Goal: Task Accomplishment & Management: Use online tool/utility

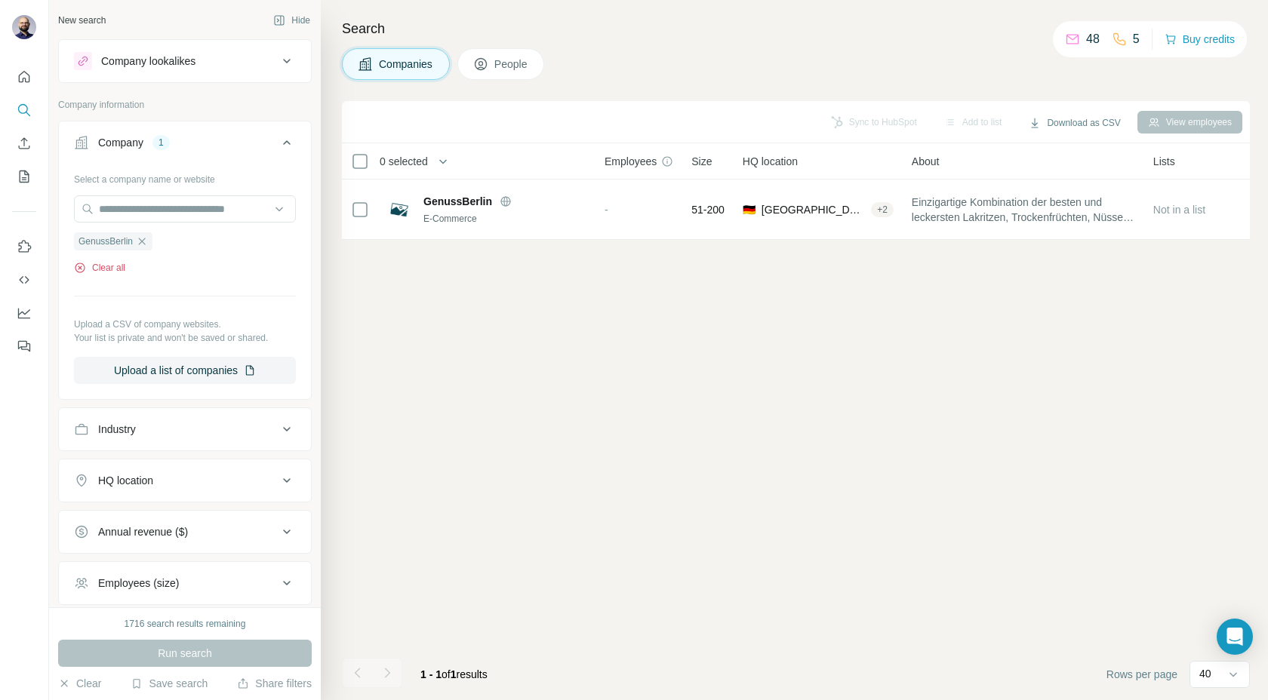
click at [119, 266] on button "Clear all" at bounding box center [99, 268] width 51 height 14
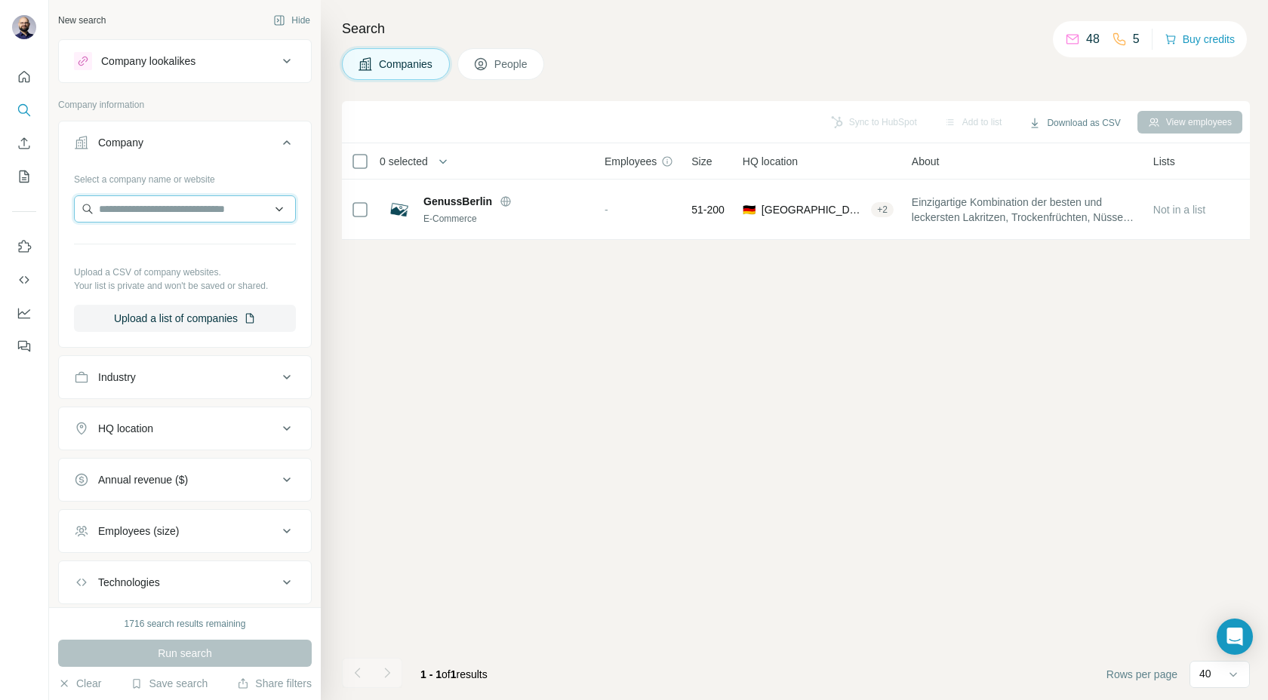
click at [130, 215] on input "text" at bounding box center [185, 208] width 222 height 27
type input "**********"
drag, startPoint x: 270, startPoint y: 205, endPoint x: 0, endPoint y: 145, distance: 276.8
click at [0, 145] on div "**********" at bounding box center [634, 350] width 1268 height 700
paste input "**********"
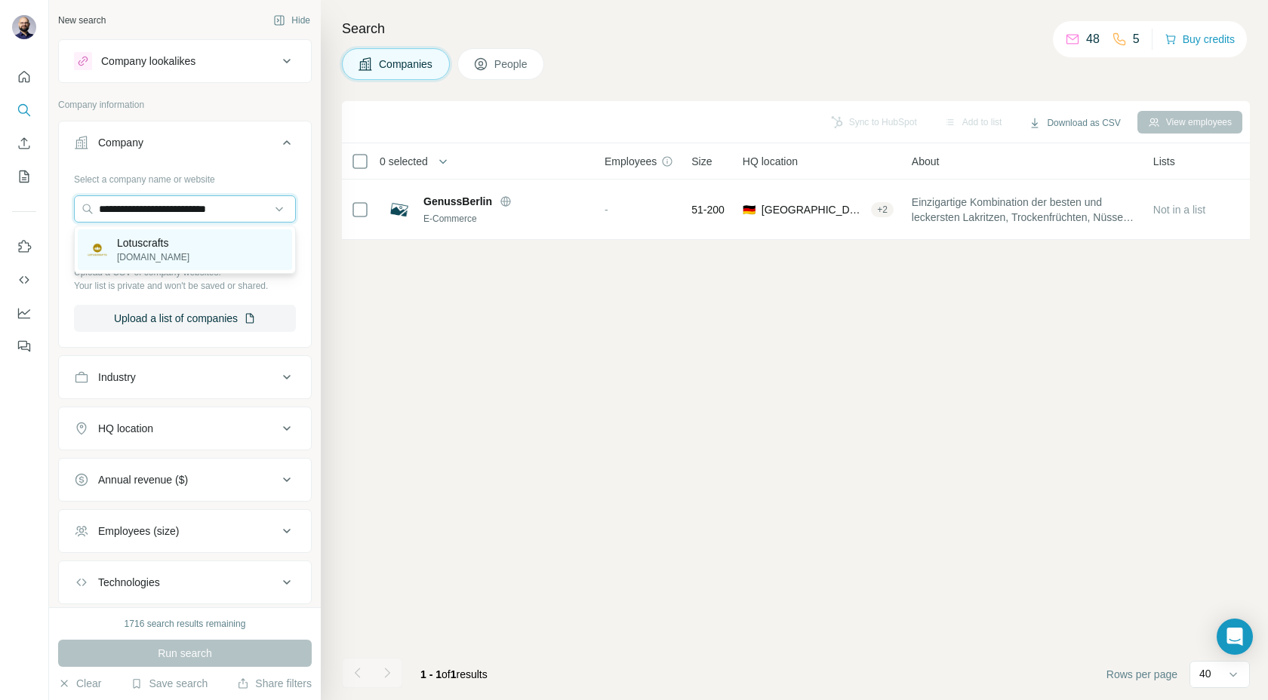
type input "**********"
click at [129, 261] on p "[DOMAIN_NAME]" at bounding box center [153, 258] width 72 height 14
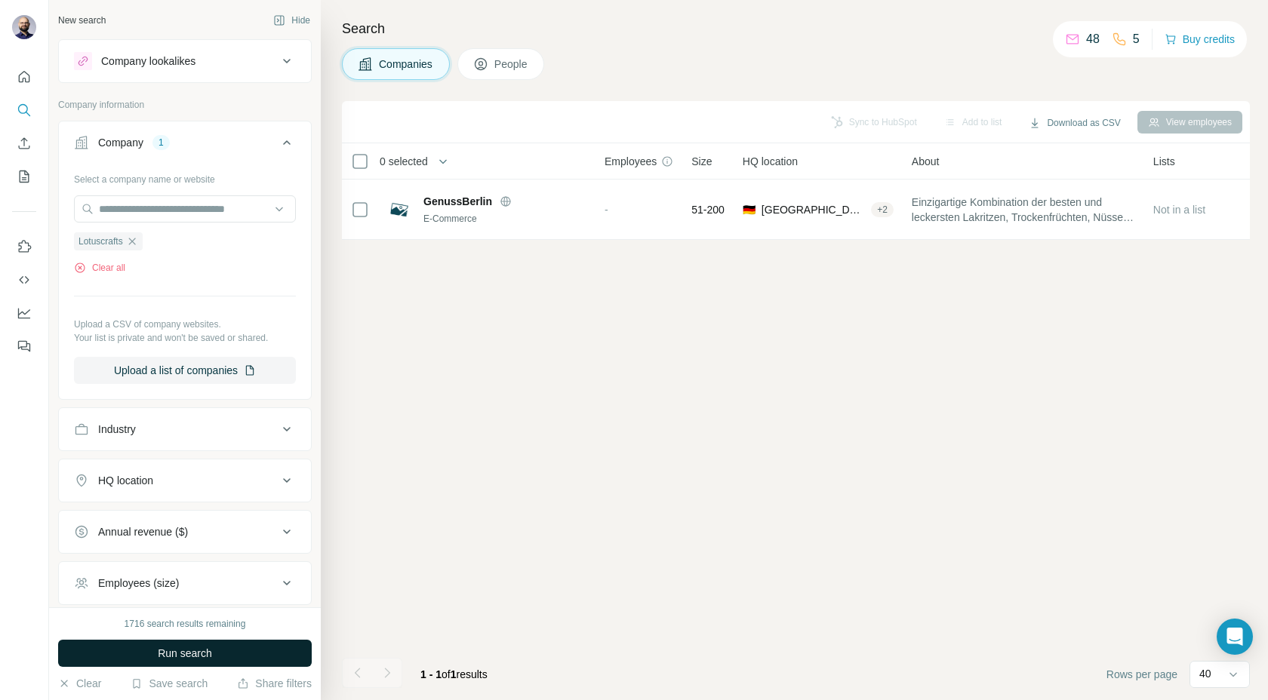
click at [136, 653] on button "Run search" at bounding box center [185, 653] width 254 height 27
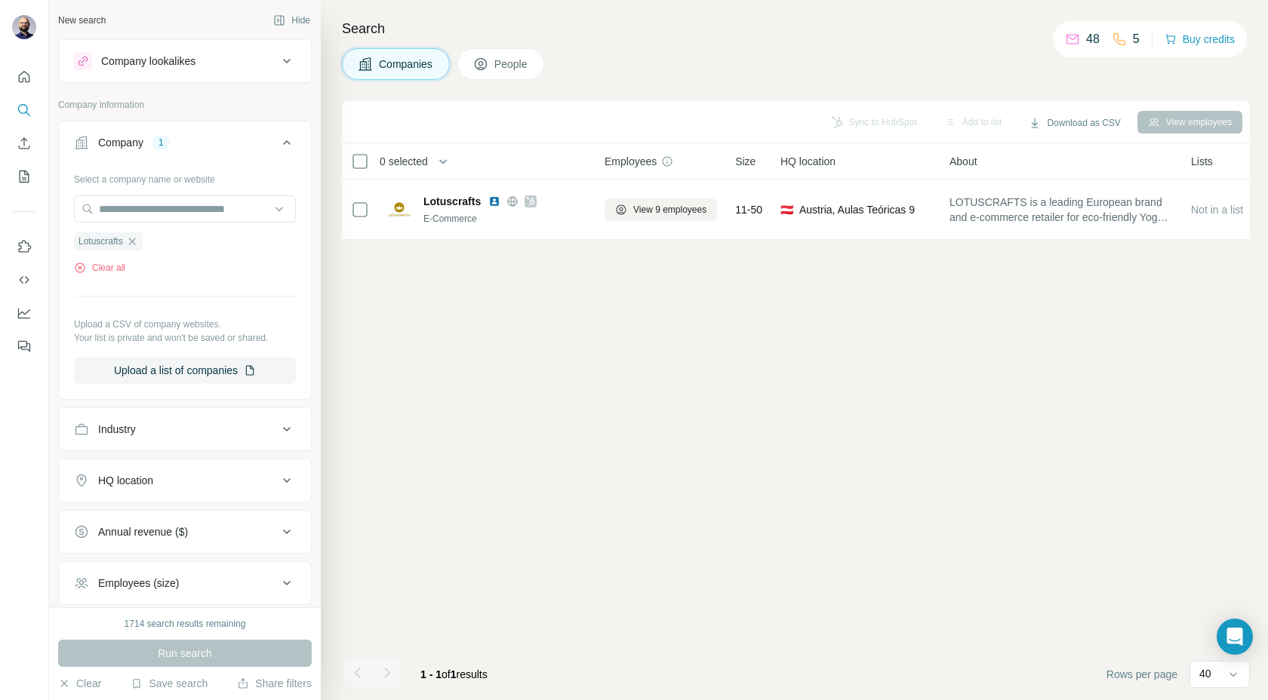
click at [506, 70] on span "People" at bounding box center [511, 64] width 35 height 15
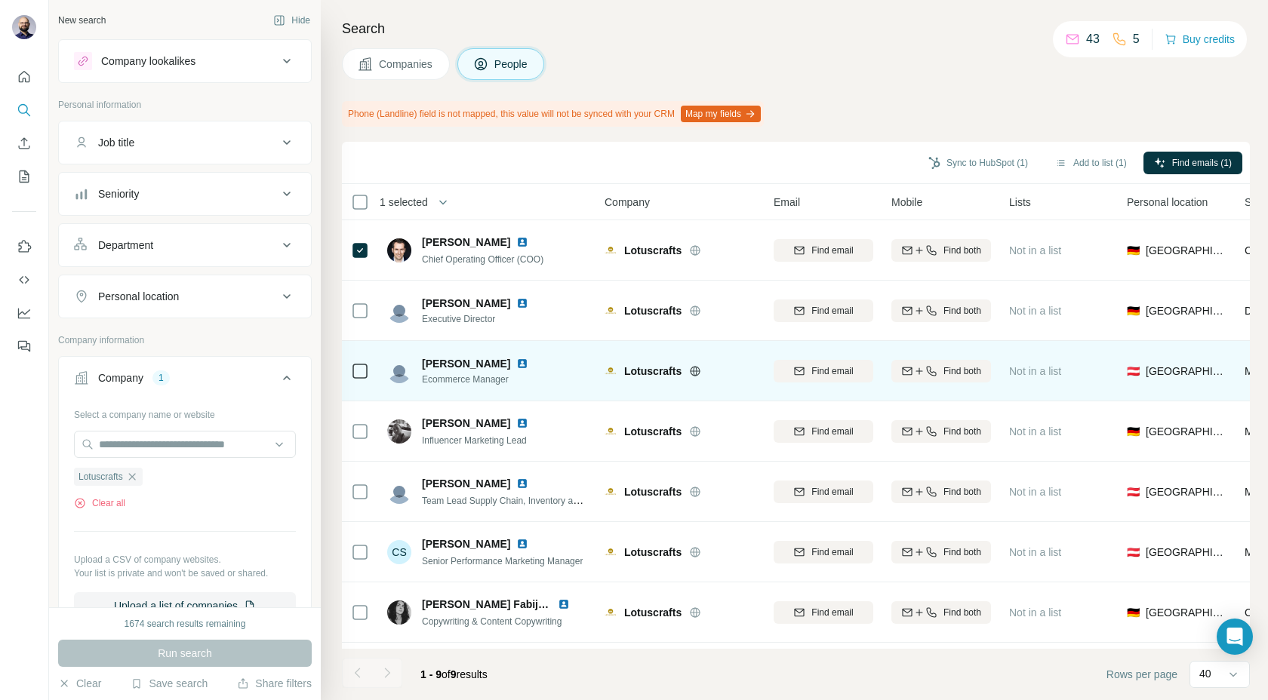
click at [368, 373] on icon at bounding box center [360, 371] width 18 height 18
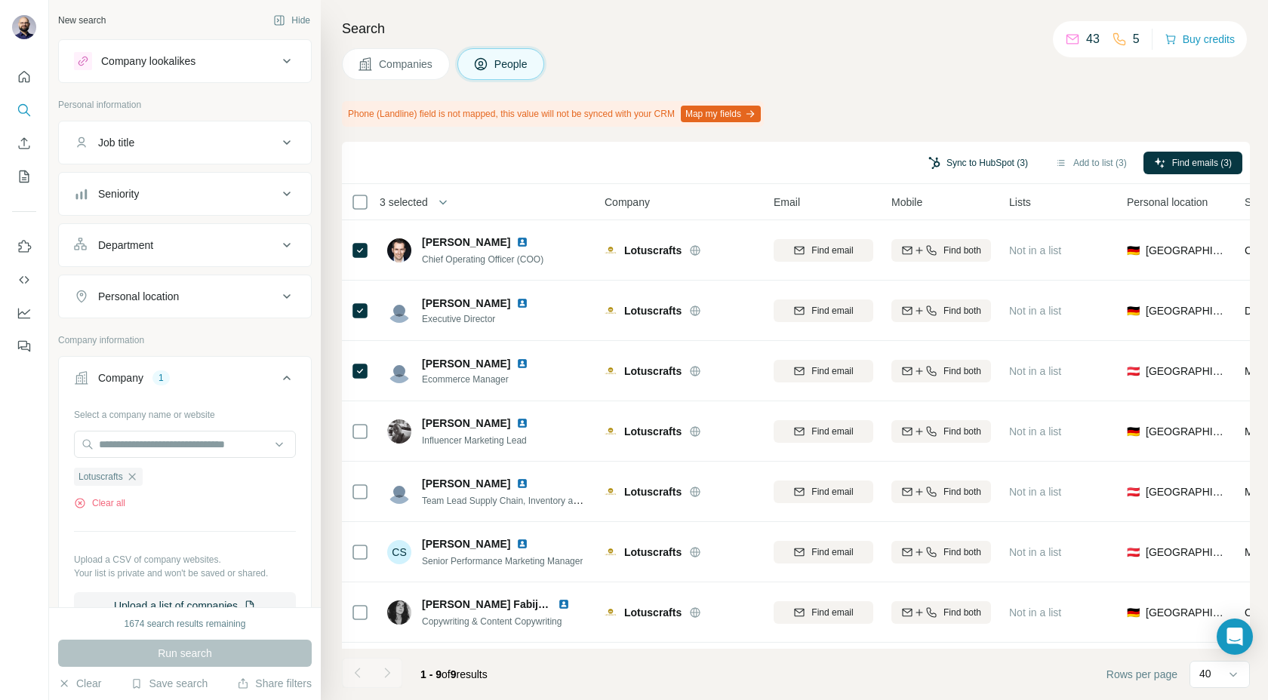
click at [951, 158] on button "Sync to HubSpot (3)" at bounding box center [977, 163] width 121 height 23
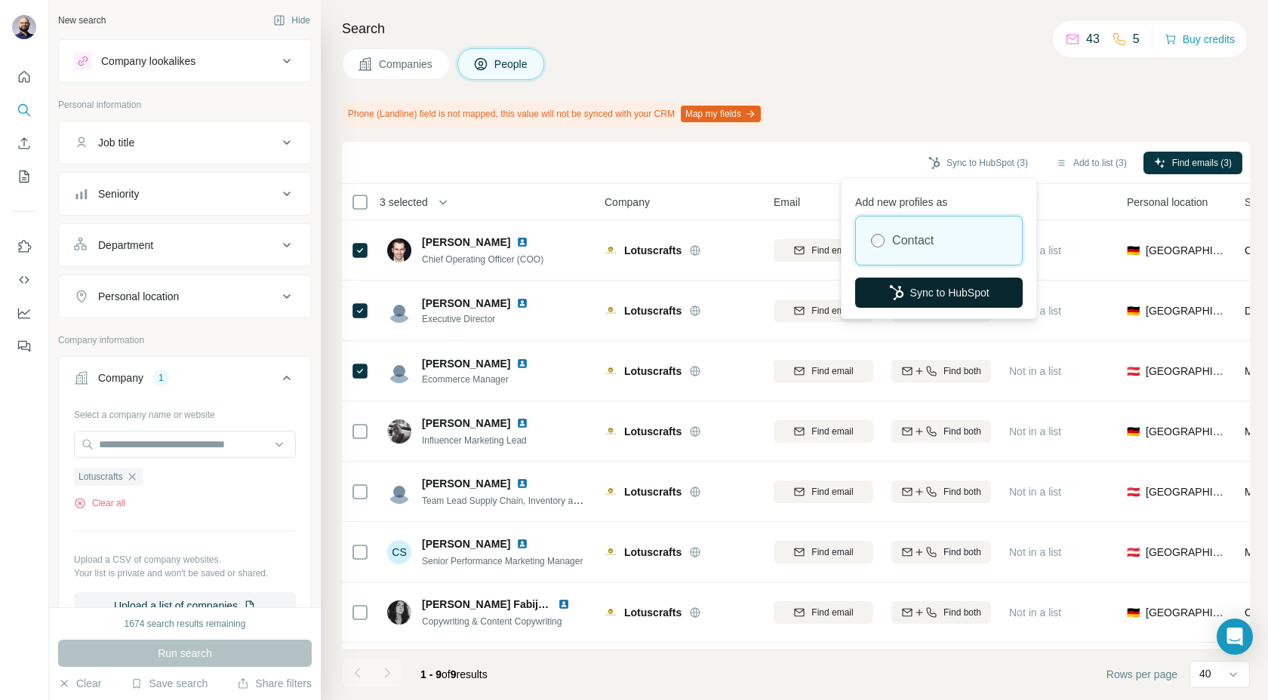
click at [957, 284] on button "Sync to HubSpot" at bounding box center [939, 293] width 168 height 30
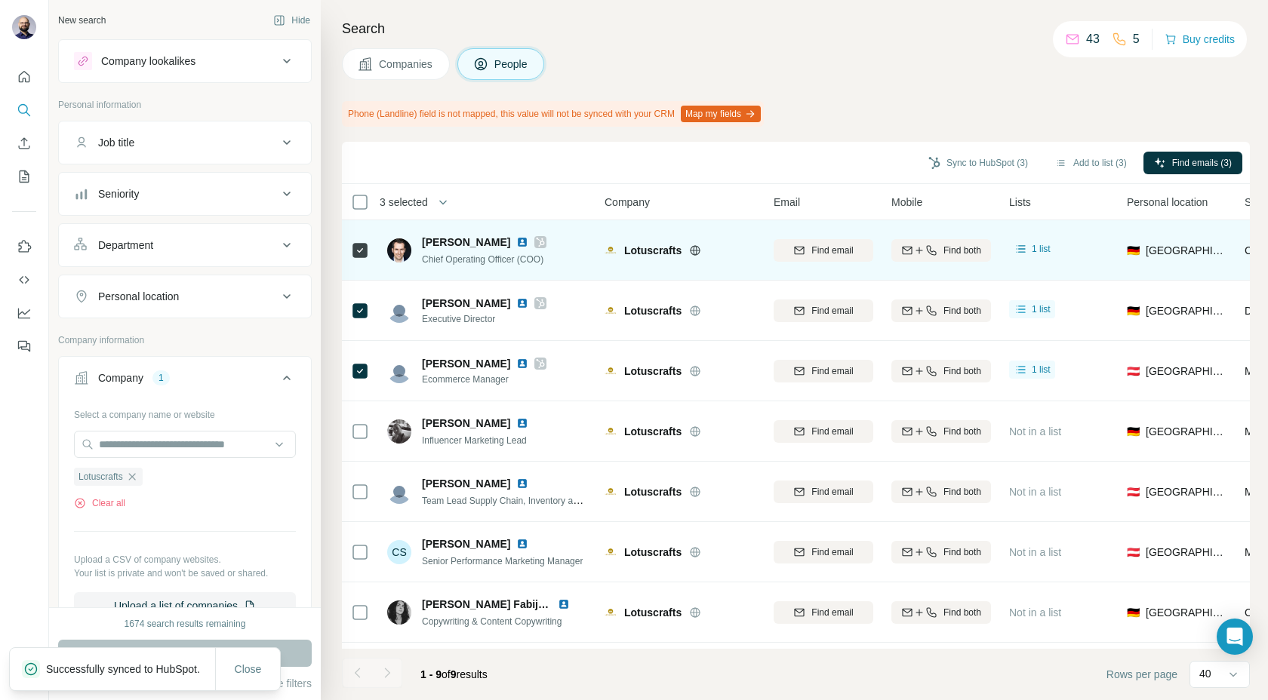
click at [516, 243] on img at bounding box center [522, 242] width 12 height 12
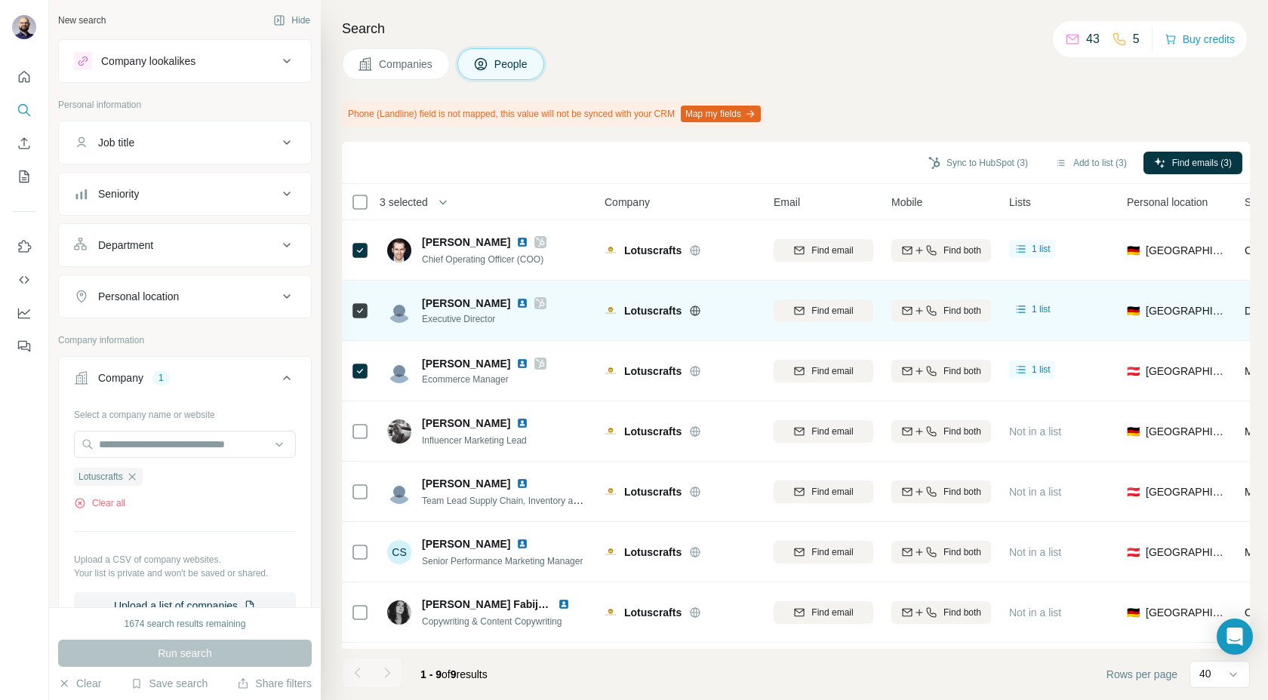
click at [516, 303] on img at bounding box center [522, 303] width 12 height 12
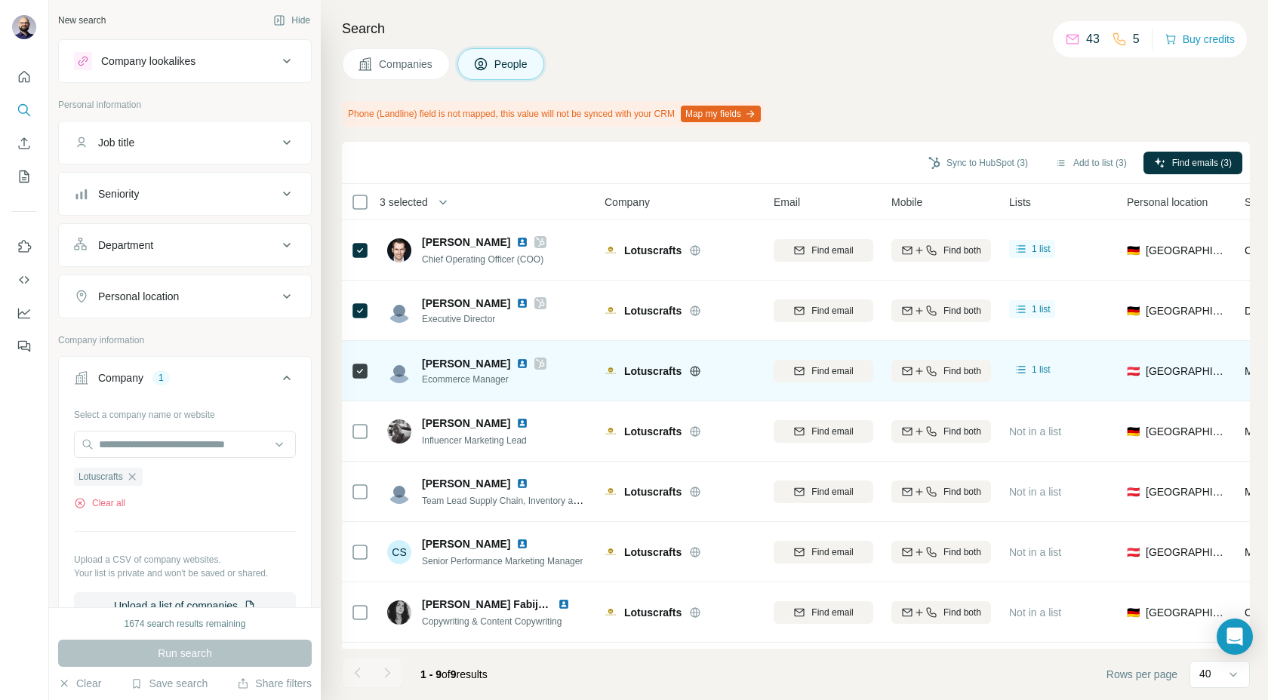
click at [528, 364] on img at bounding box center [522, 364] width 12 height 12
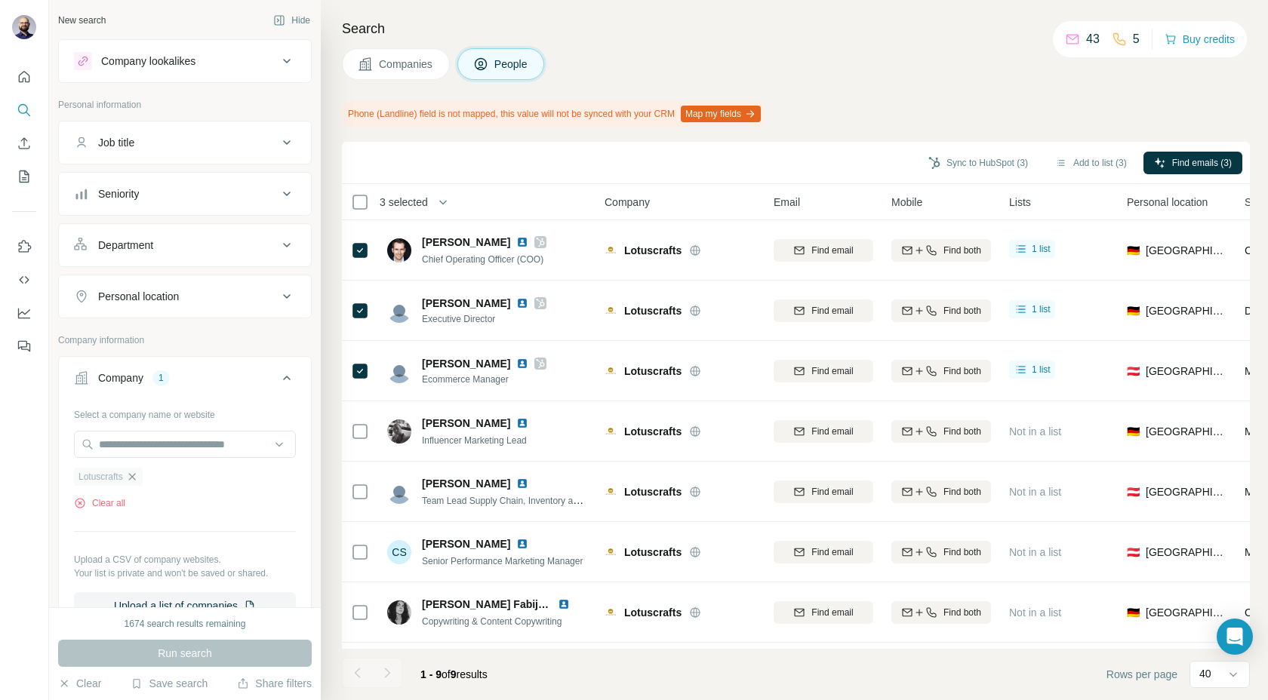
click at [137, 475] on icon "button" at bounding box center [132, 477] width 12 height 12
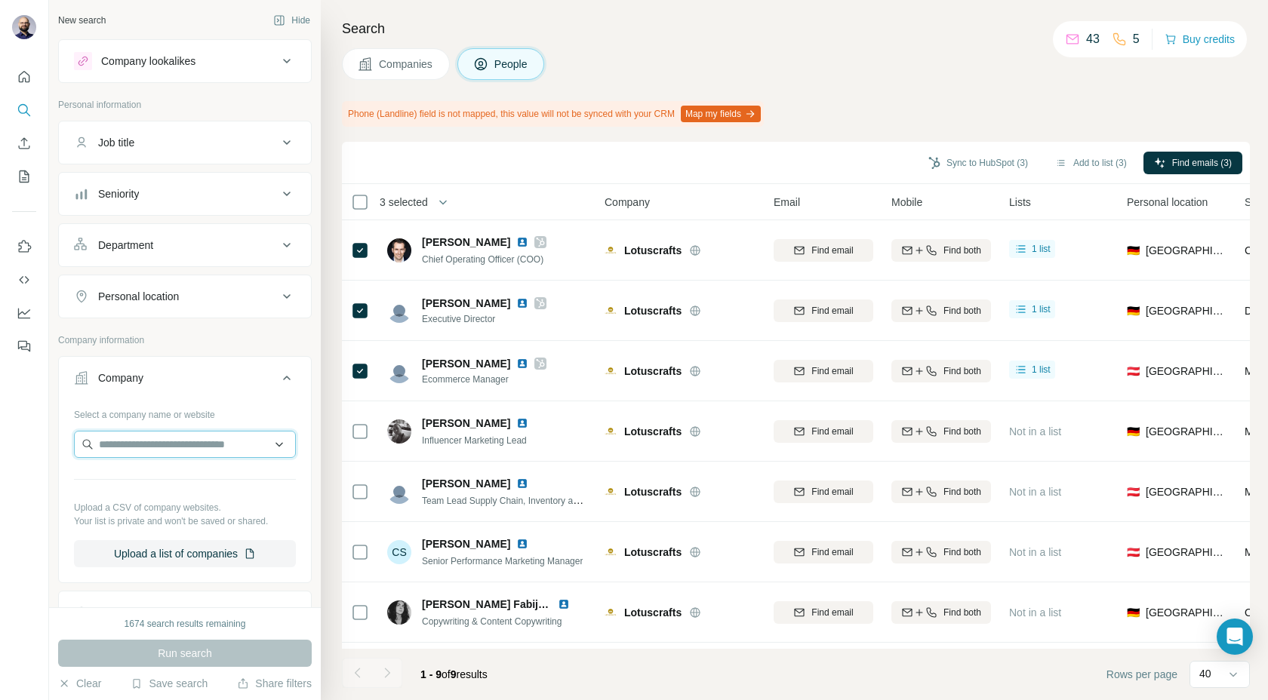
click at [140, 435] on input "text" at bounding box center [185, 444] width 222 height 27
paste input "**********"
type input "**********"
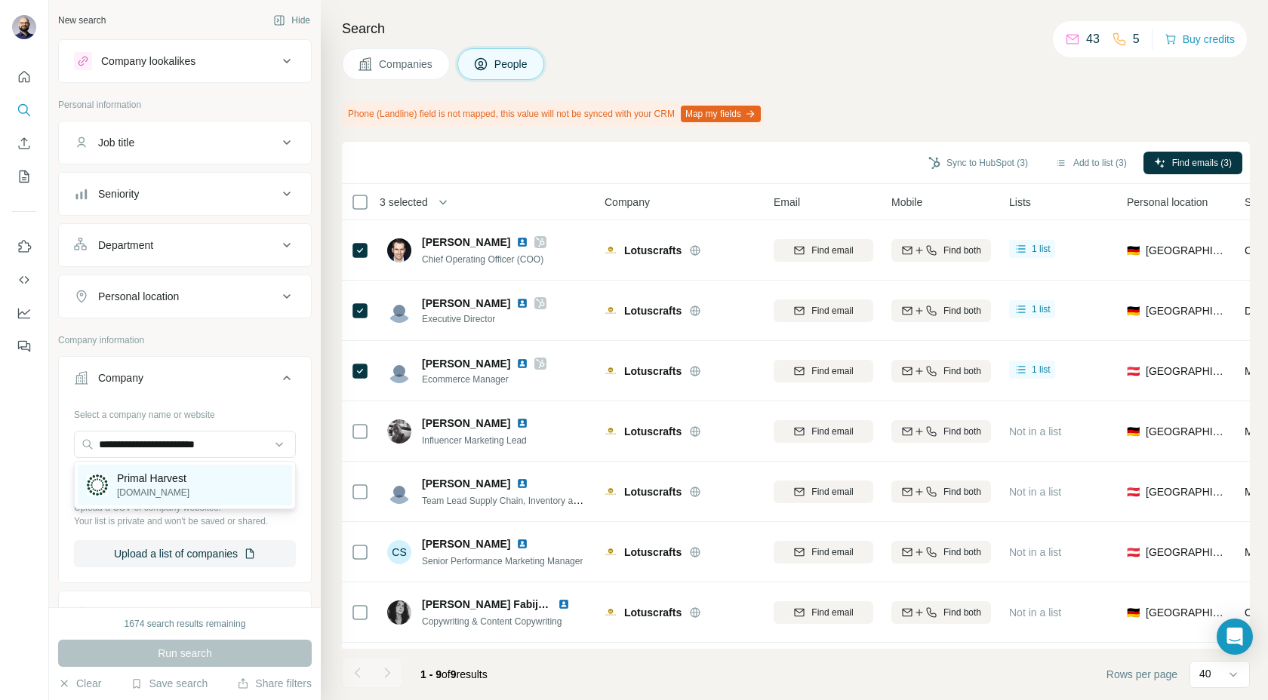
click at [138, 475] on p "Primal Harvest" at bounding box center [153, 478] width 72 height 15
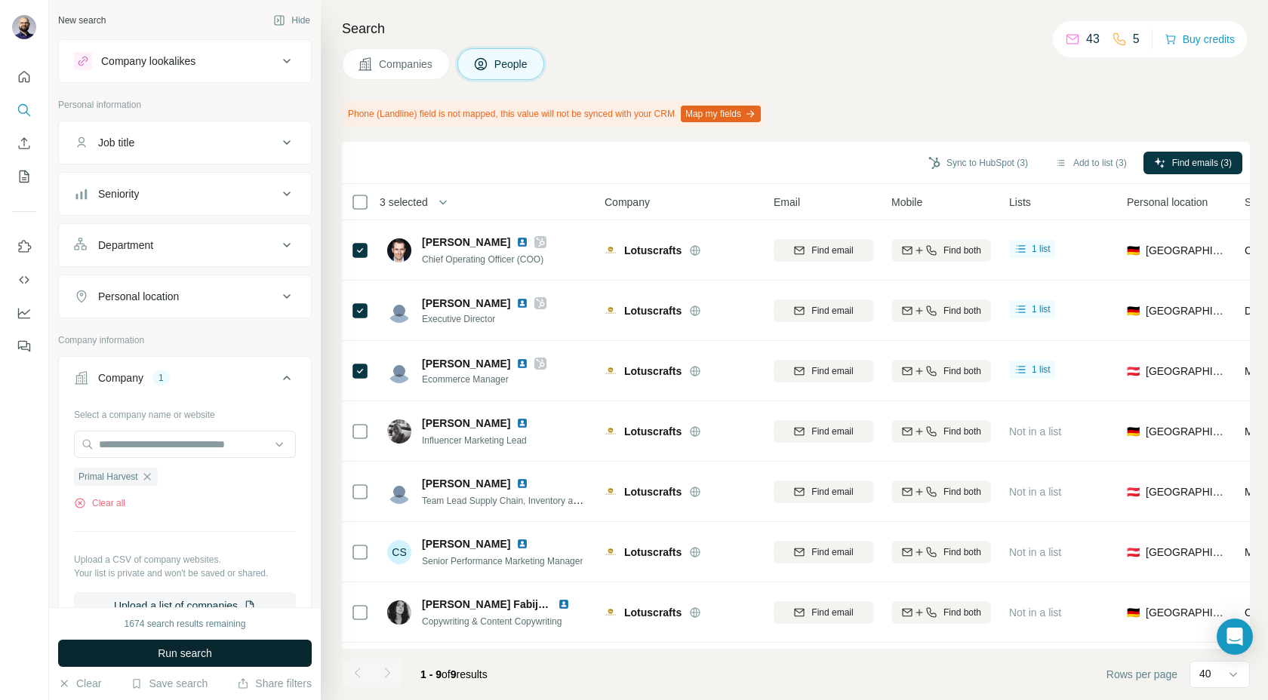
click at [169, 651] on span "Run search" at bounding box center [185, 653] width 54 height 15
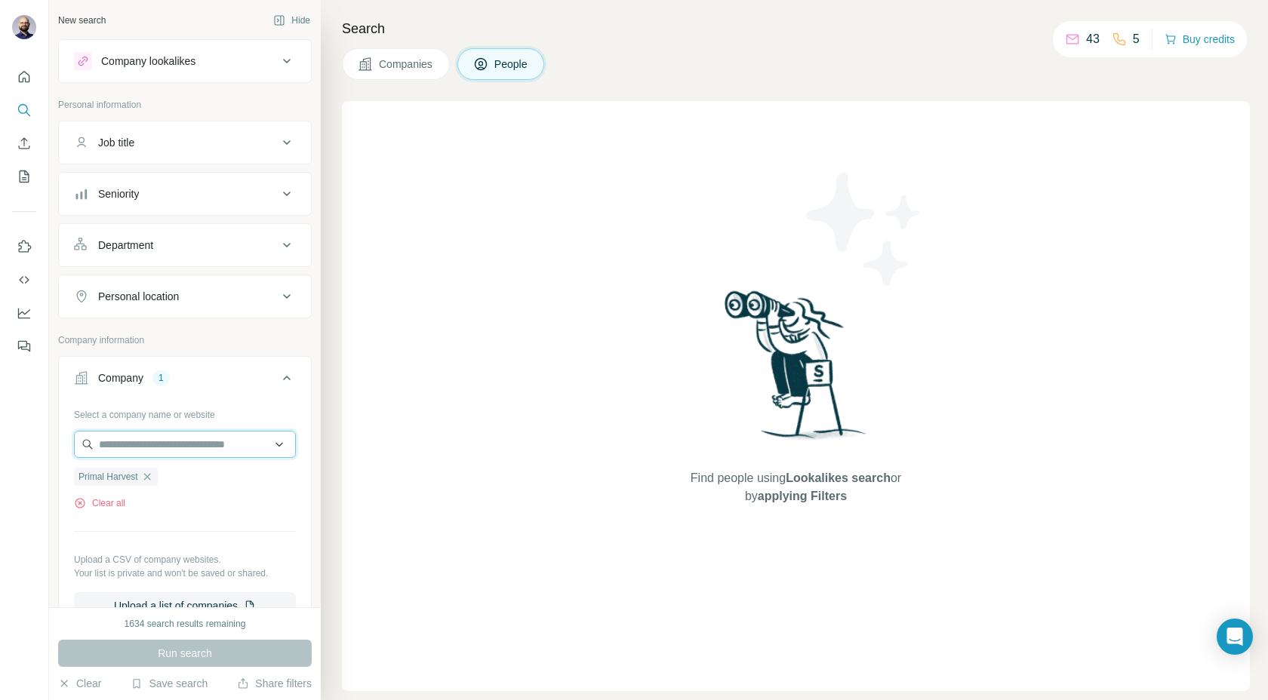
click at [169, 450] on input "text" at bounding box center [185, 444] width 222 height 27
click at [128, 420] on div "Select a company name or website" at bounding box center [185, 412] width 222 height 20
click at [150, 481] on icon "button" at bounding box center [147, 477] width 12 height 12
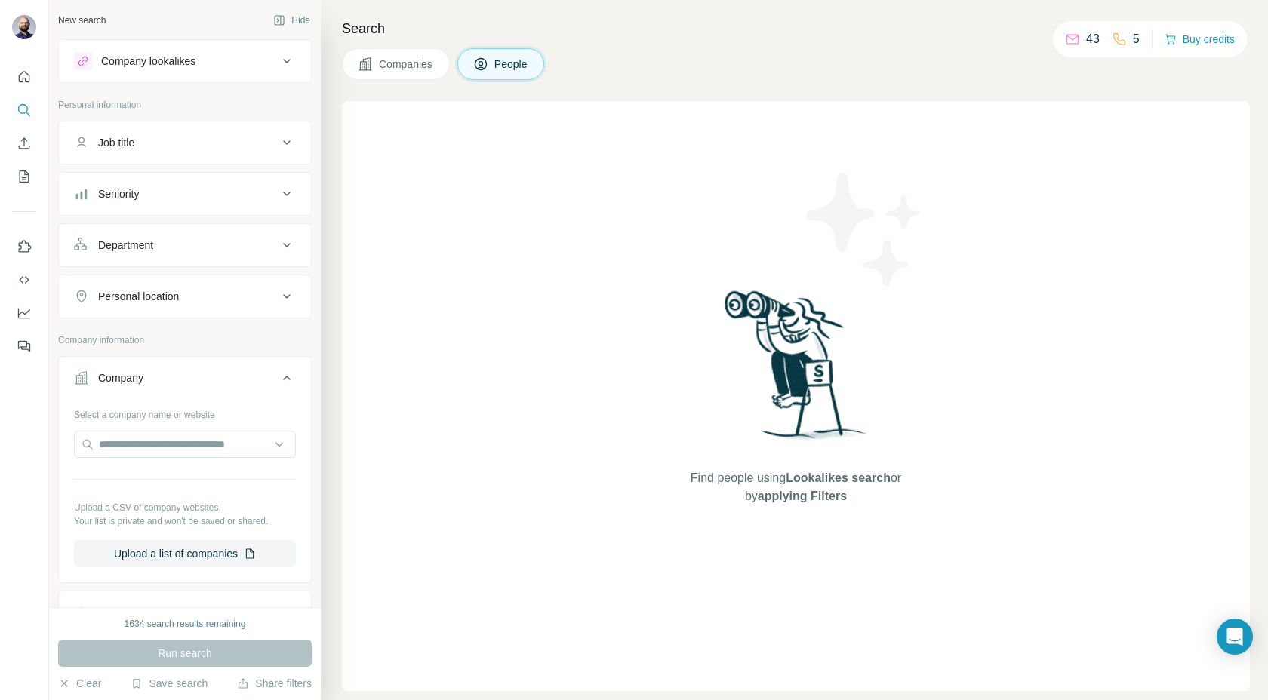
click at [132, 458] on div at bounding box center [185, 446] width 222 height 30
click at [124, 443] on input "text" at bounding box center [185, 444] width 222 height 27
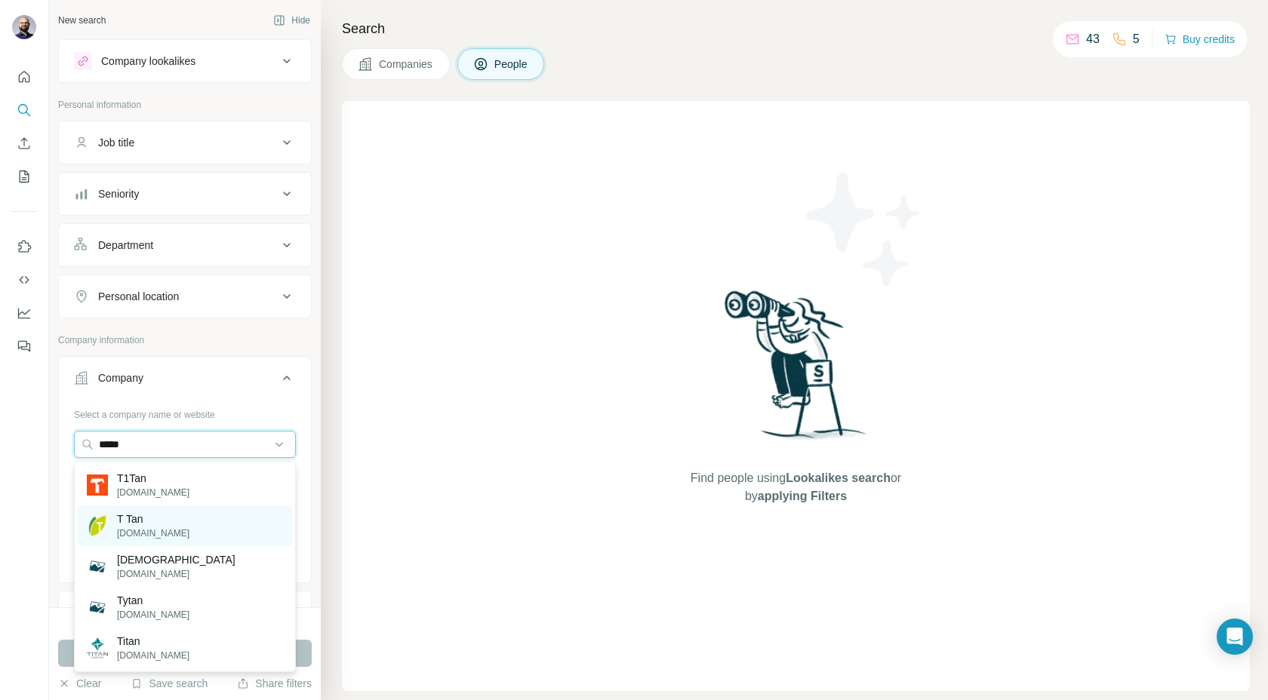
type input "*****"
click at [126, 515] on p "T Tan" at bounding box center [153, 519] width 72 height 15
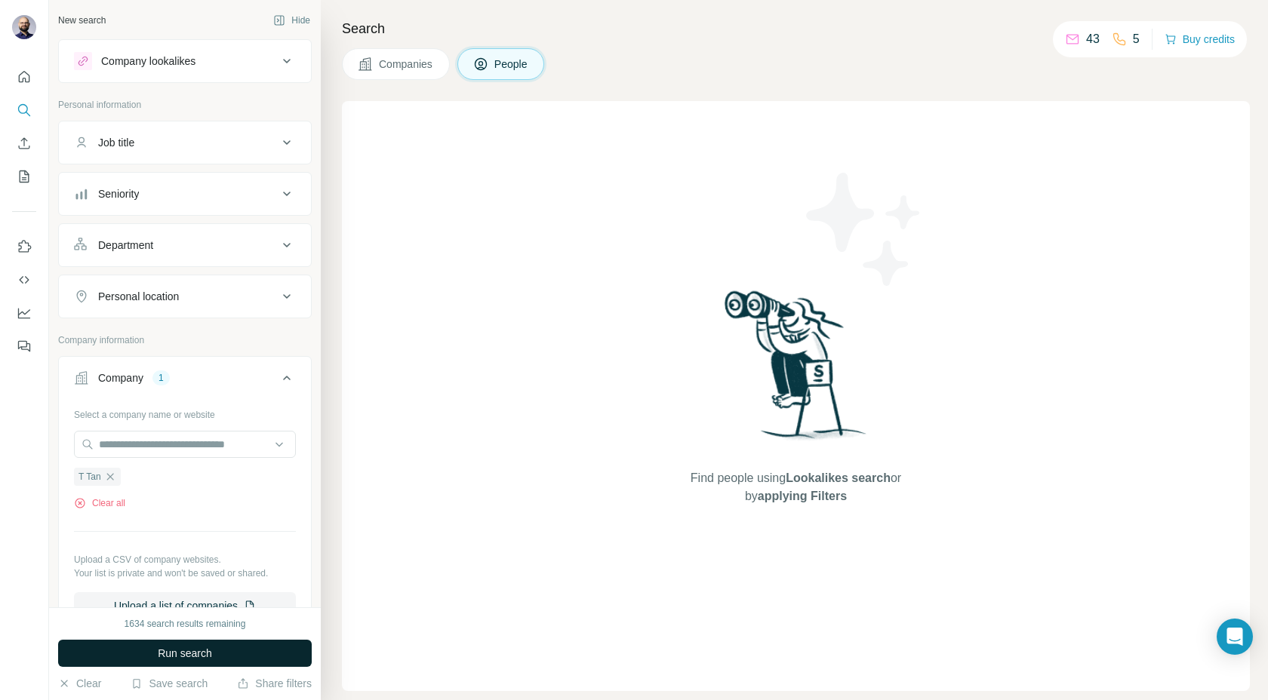
click at [180, 662] on button "Run search" at bounding box center [185, 653] width 254 height 27
click at [114, 478] on icon "button" at bounding box center [110, 477] width 12 height 12
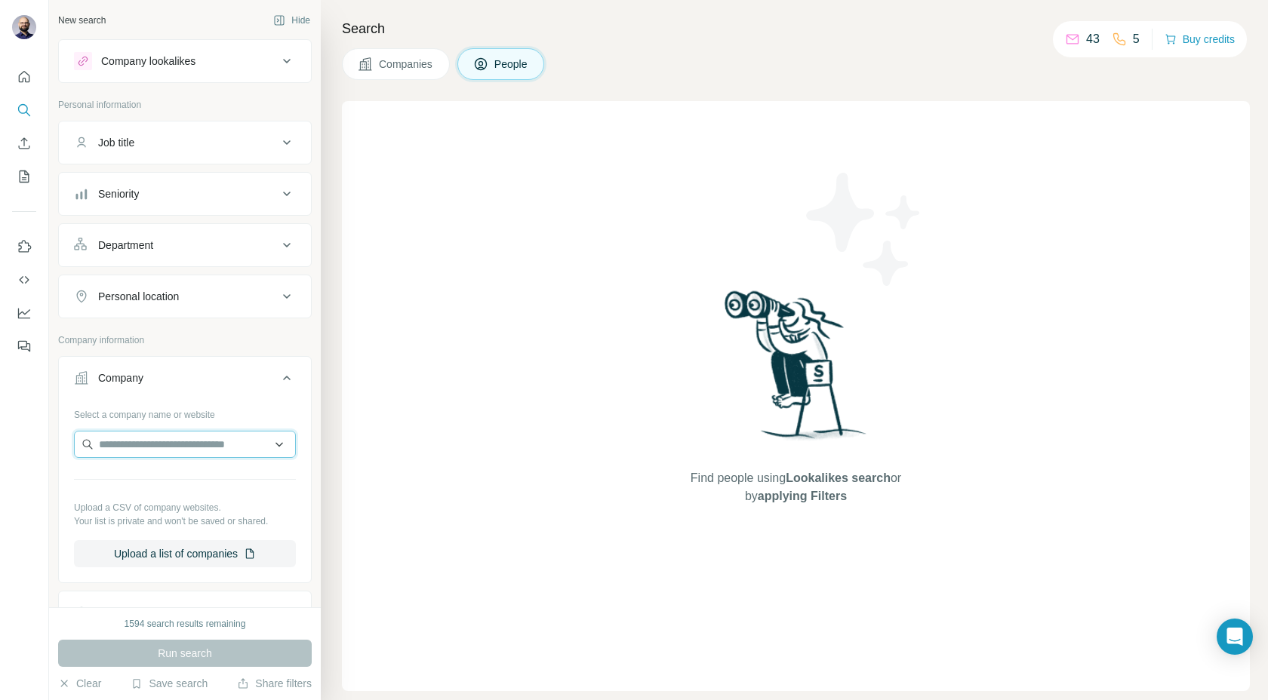
click at [113, 444] on input "text" at bounding box center [185, 444] width 222 height 27
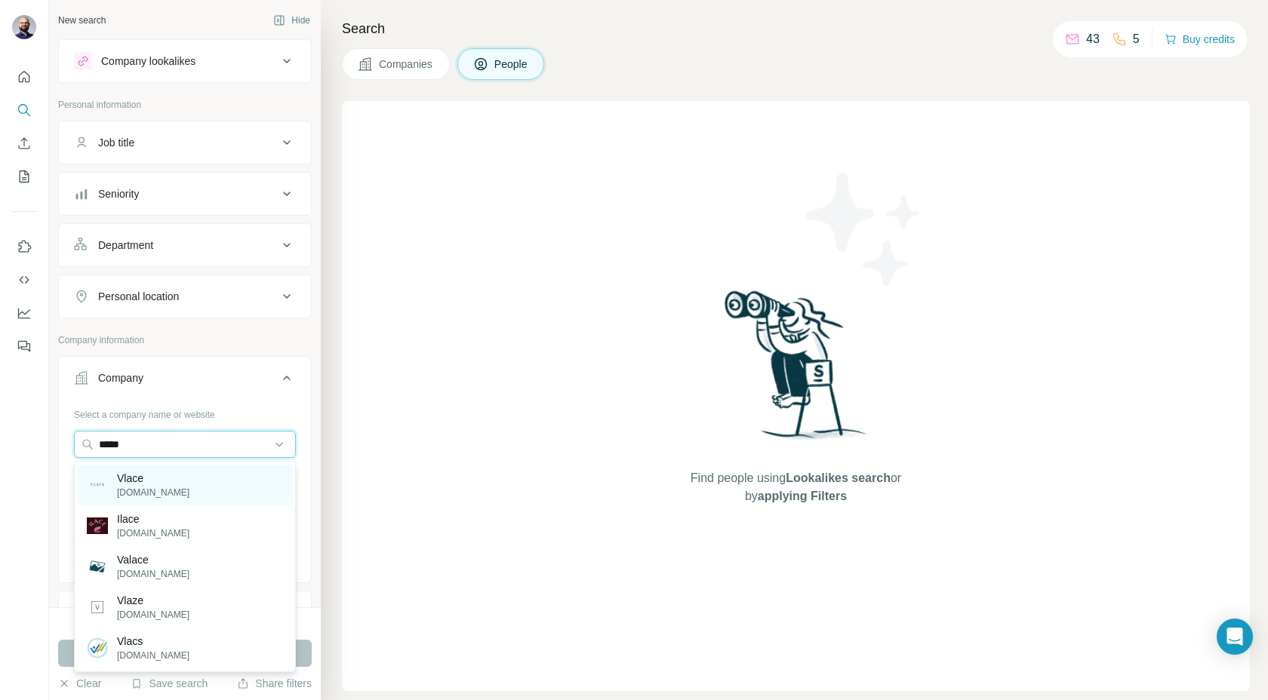
type input "*****"
click at [119, 493] on p "[DOMAIN_NAME]" at bounding box center [153, 493] width 72 height 14
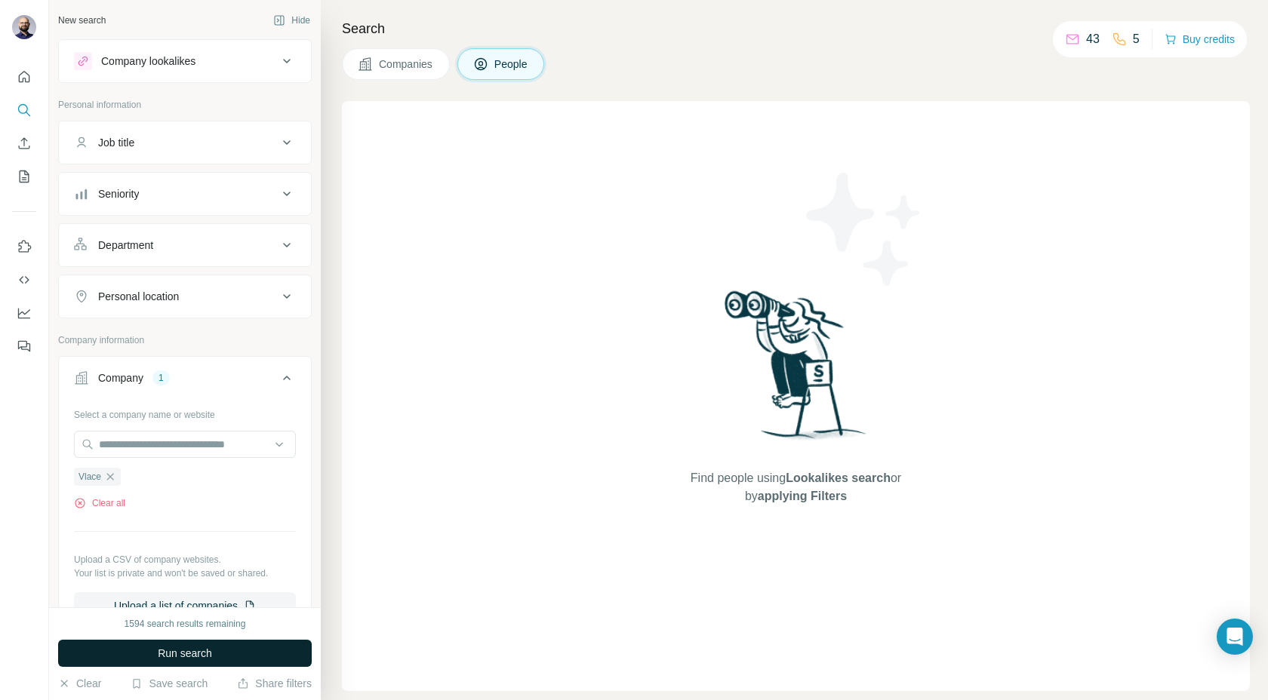
click at [146, 655] on button "Run search" at bounding box center [185, 653] width 254 height 27
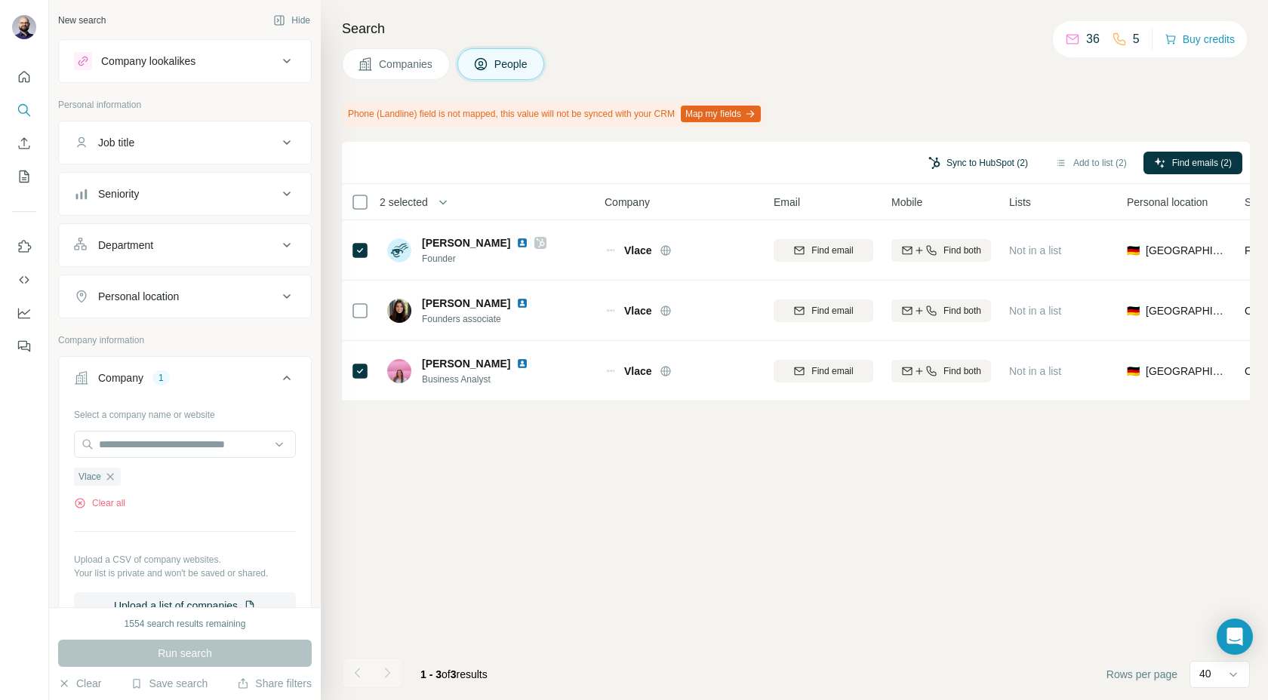
click at [965, 152] on button "Sync to HubSpot (2)" at bounding box center [977, 163] width 121 height 23
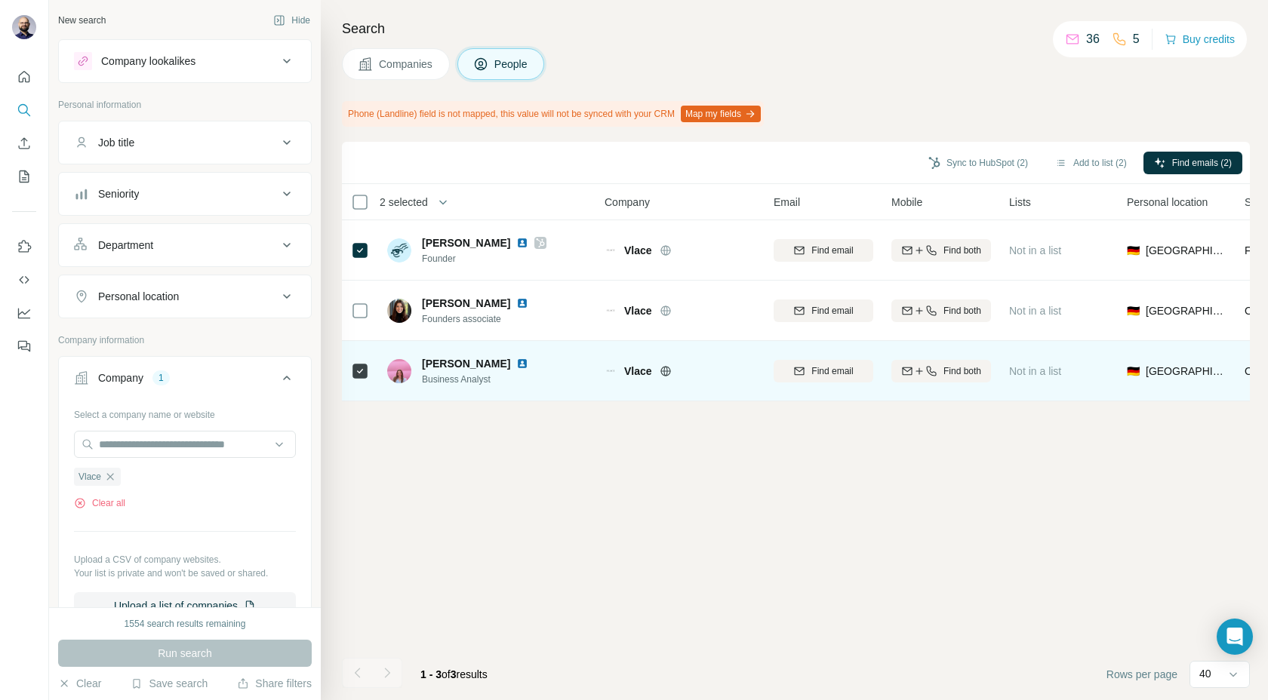
click at [369, 367] on td at bounding box center [360, 371] width 36 height 60
click at [367, 367] on div at bounding box center [360, 371] width 18 height 18
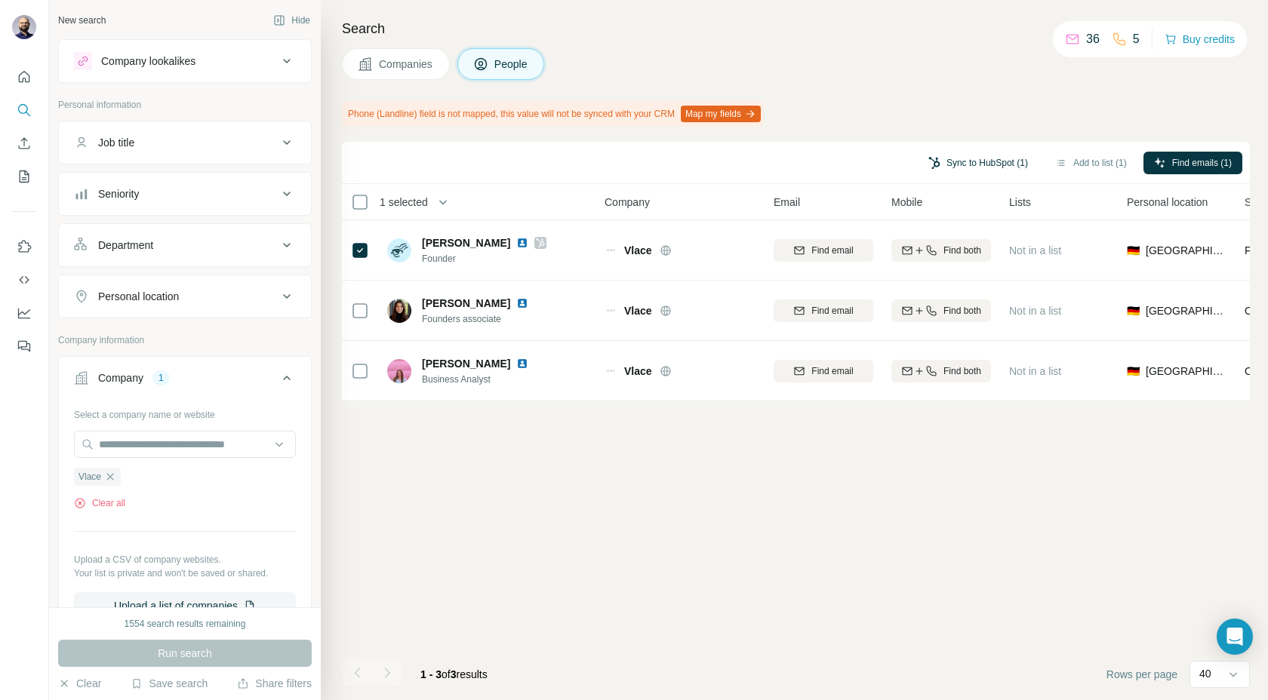
click at [940, 160] on button "Sync to HubSpot (1)" at bounding box center [977, 163] width 121 height 23
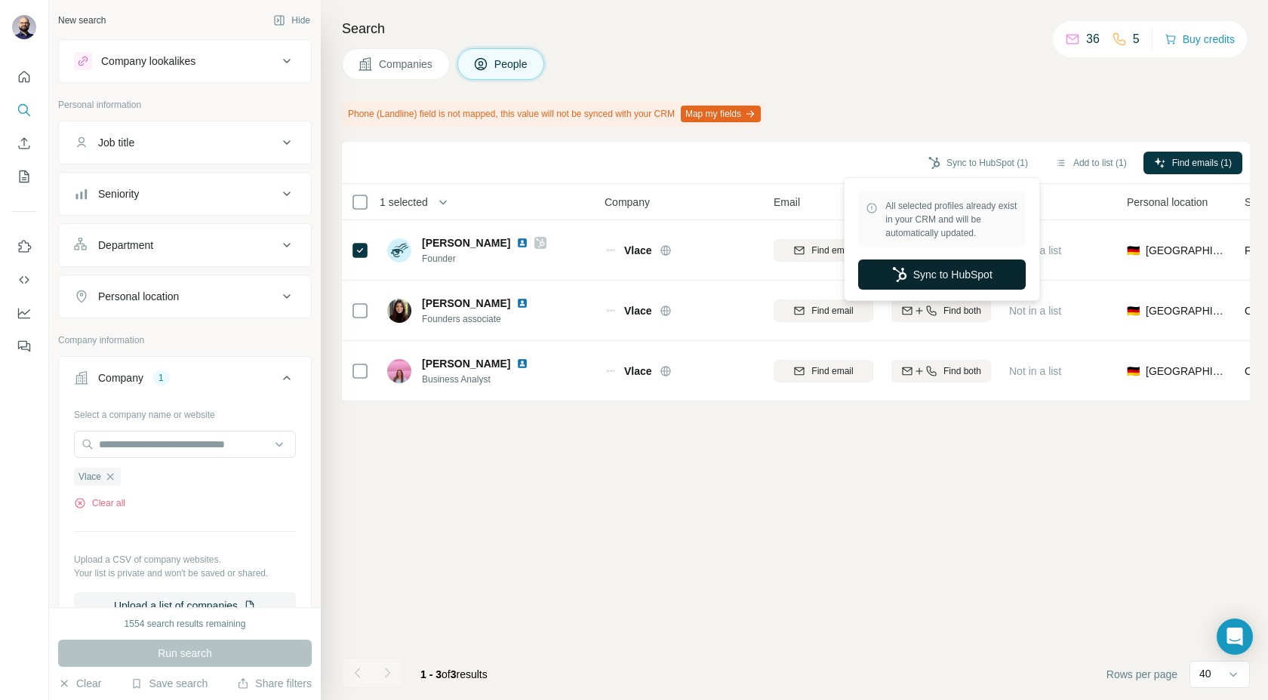
click at [908, 262] on button "Sync to HubSpot" at bounding box center [942, 275] width 168 height 30
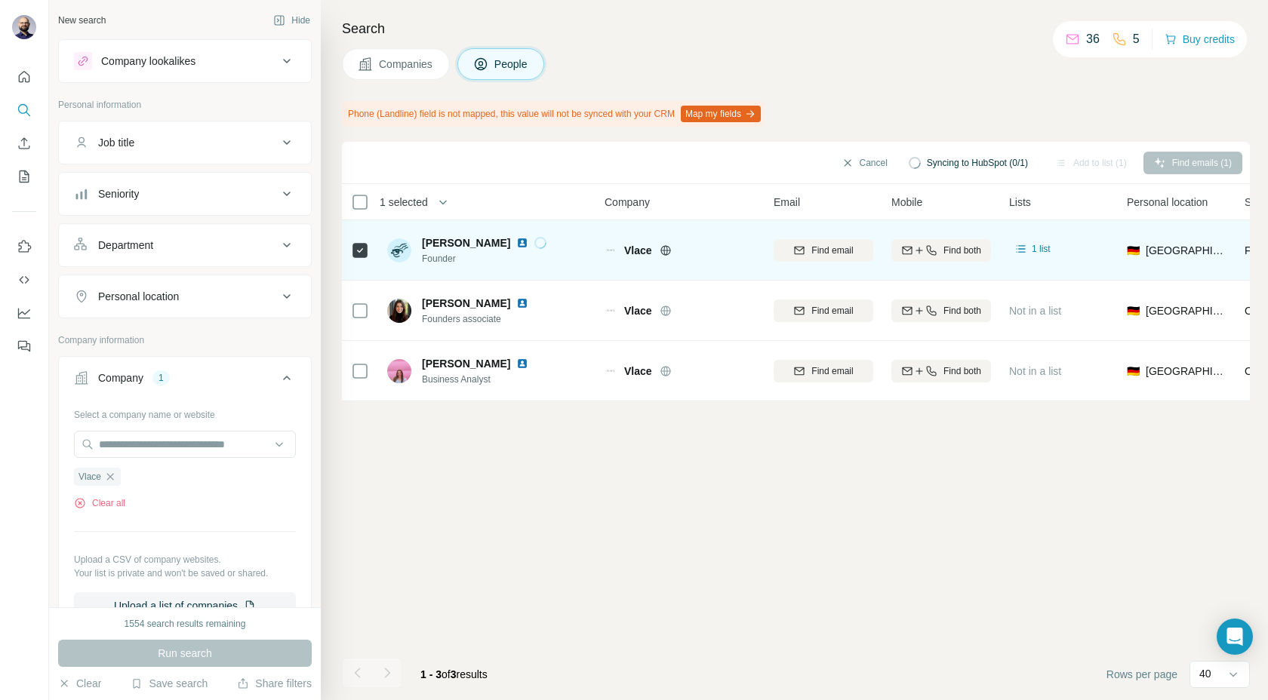
click at [516, 241] on img at bounding box center [522, 243] width 12 height 12
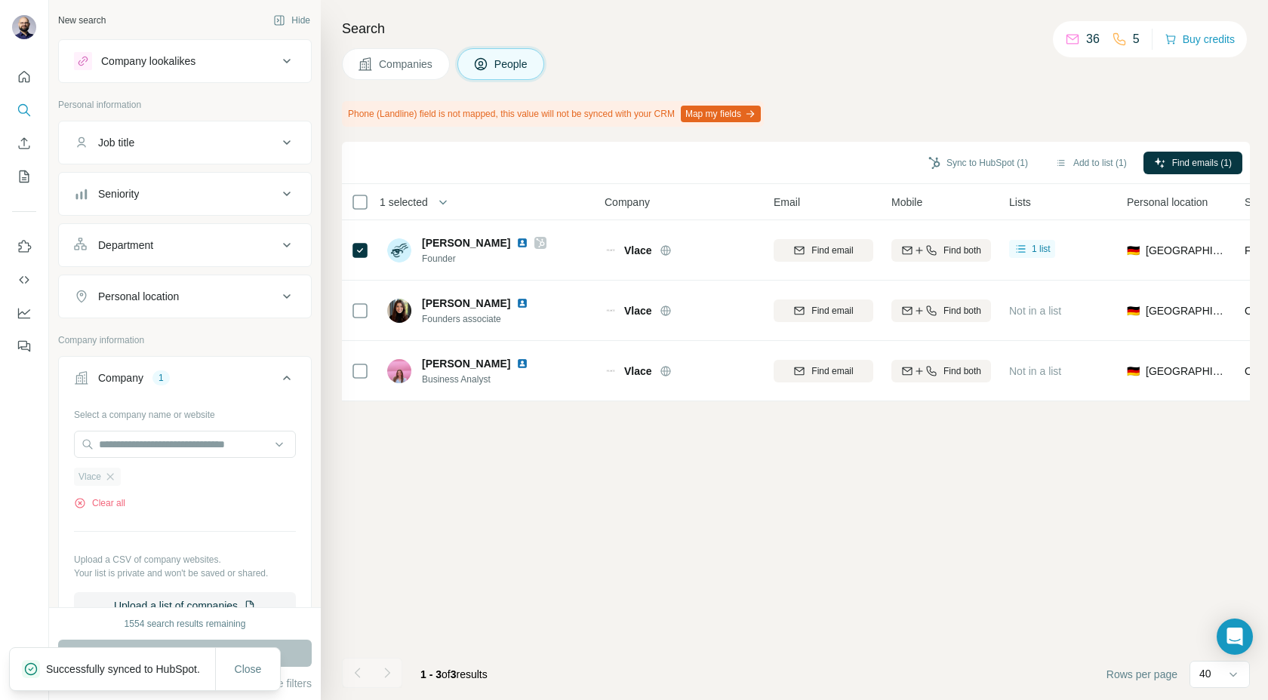
click at [113, 484] on div "Vlace" at bounding box center [97, 477] width 47 height 18
click at [112, 477] on icon "button" at bounding box center [110, 477] width 12 height 12
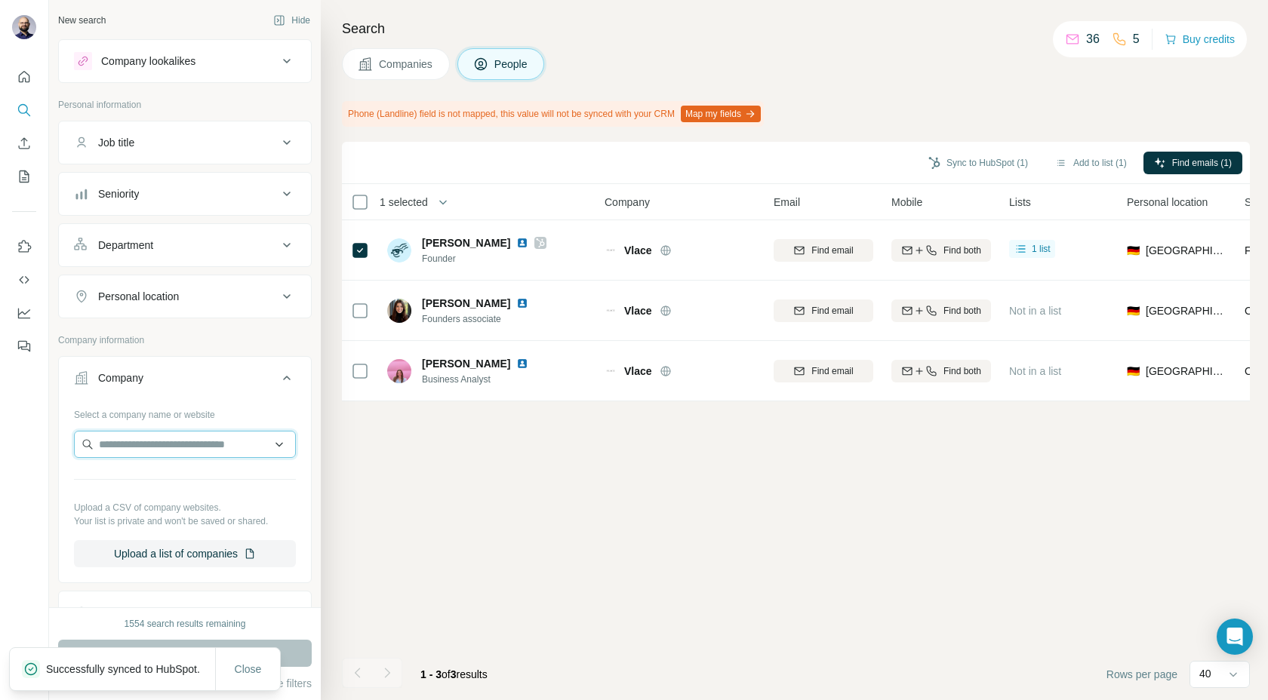
click at [105, 447] on input "text" at bounding box center [185, 444] width 222 height 27
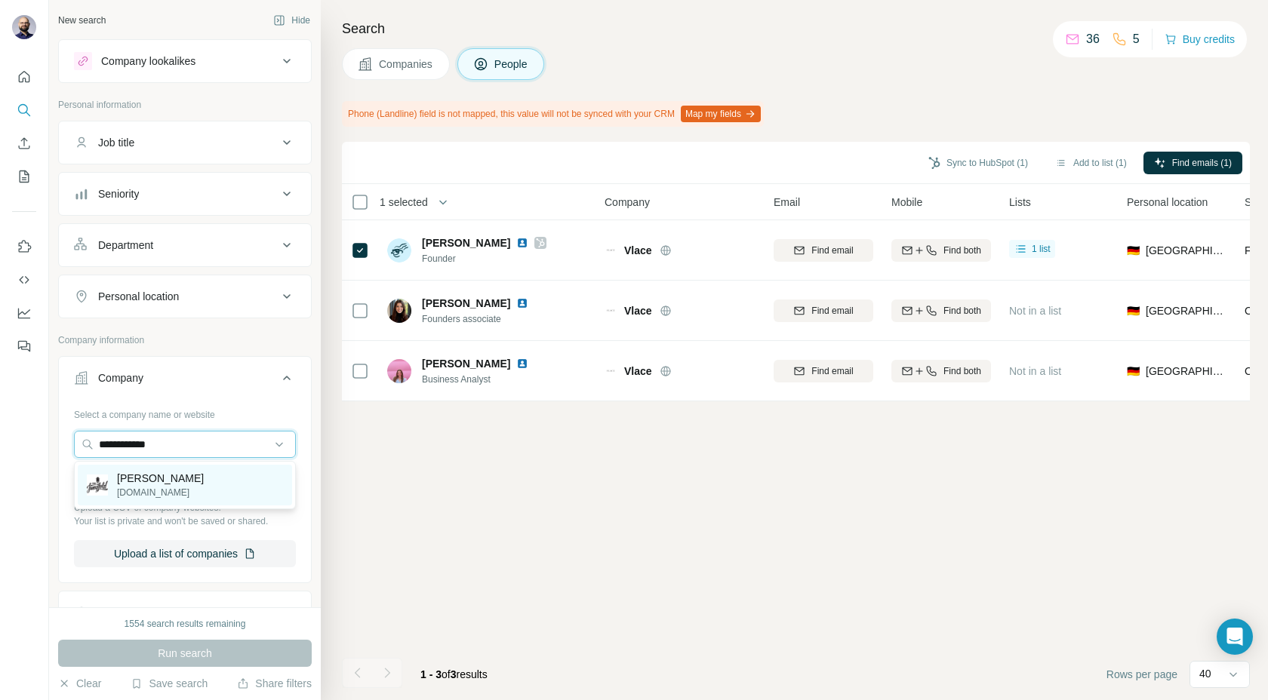
type input "**********"
click at [156, 492] on p "[DOMAIN_NAME]" at bounding box center [160, 493] width 87 height 14
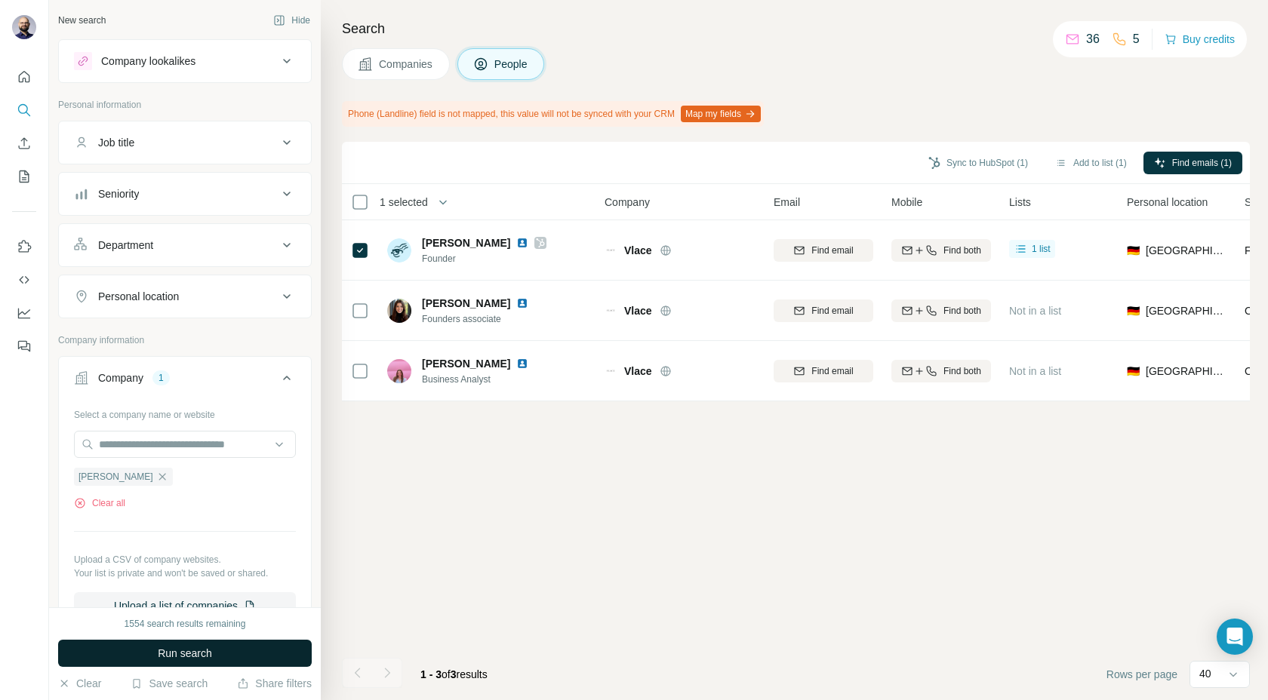
click at [164, 653] on span "Run search" at bounding box center [185, 653] width 54 height 15
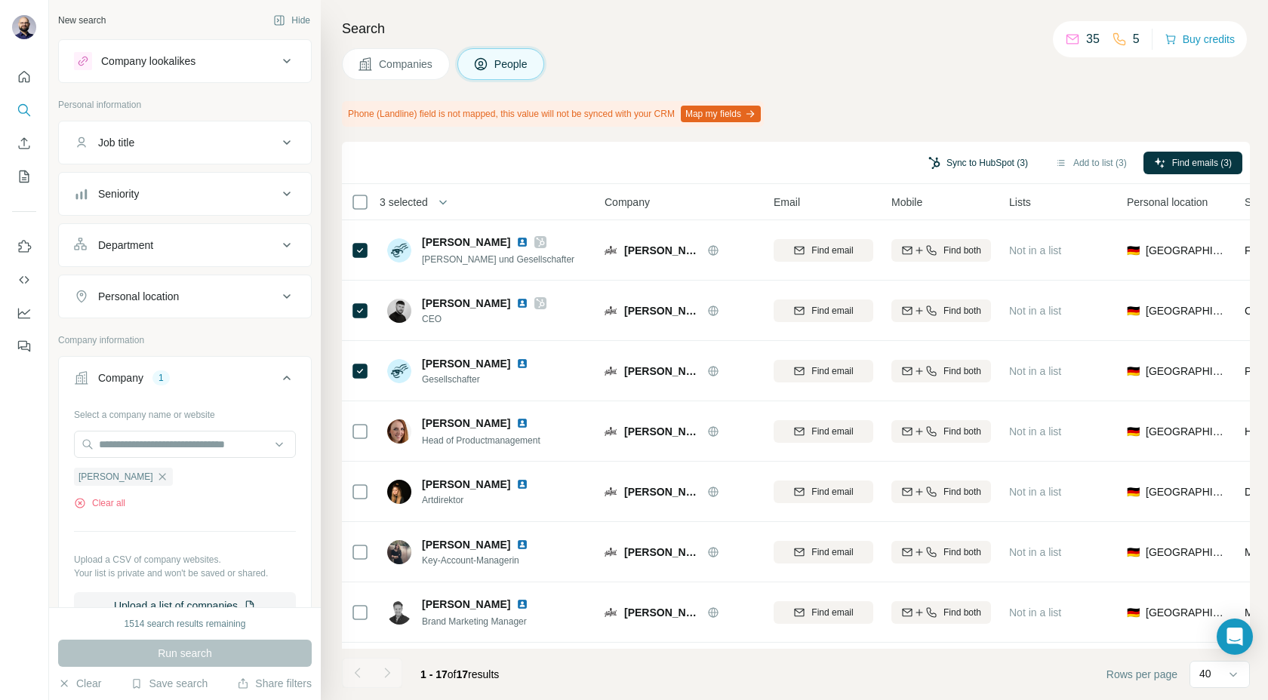
click at [966, 166] on button "Sync to HubSpot (3)" at bounding box center [977, 163] width 121 height 23
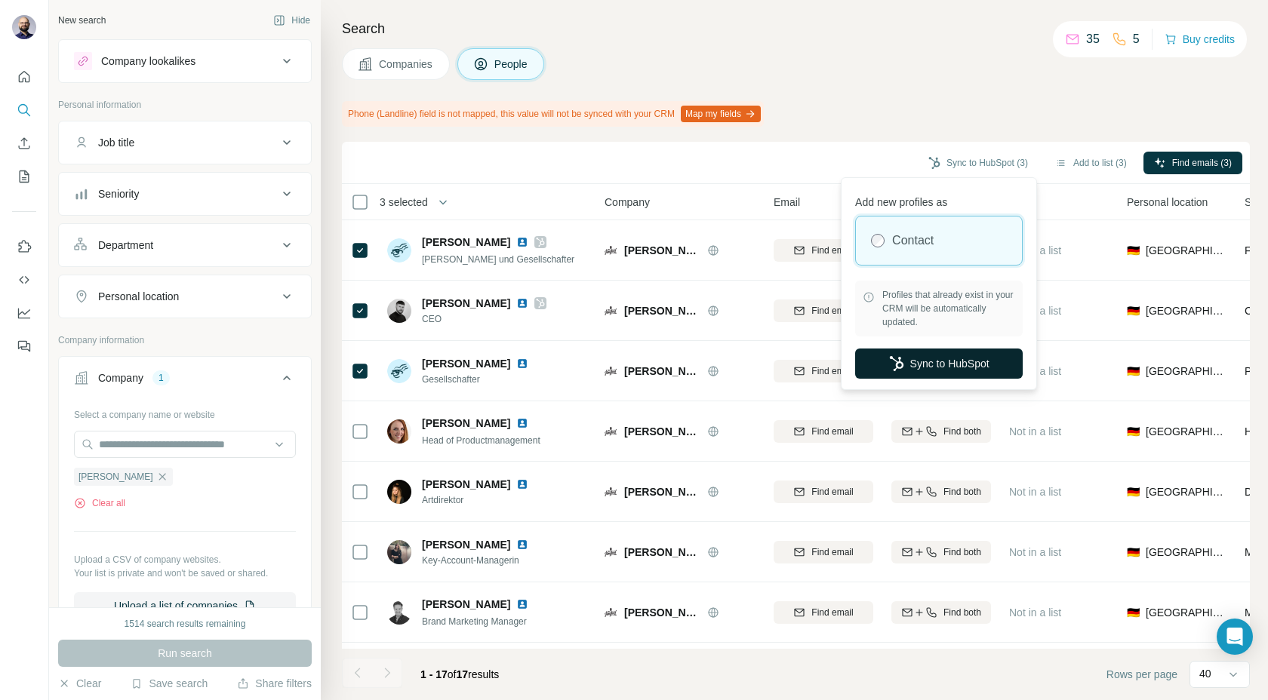
click at [912, 367] on button "Sync to HubSpot" at bounding box center [939, 364] width 168 height 30
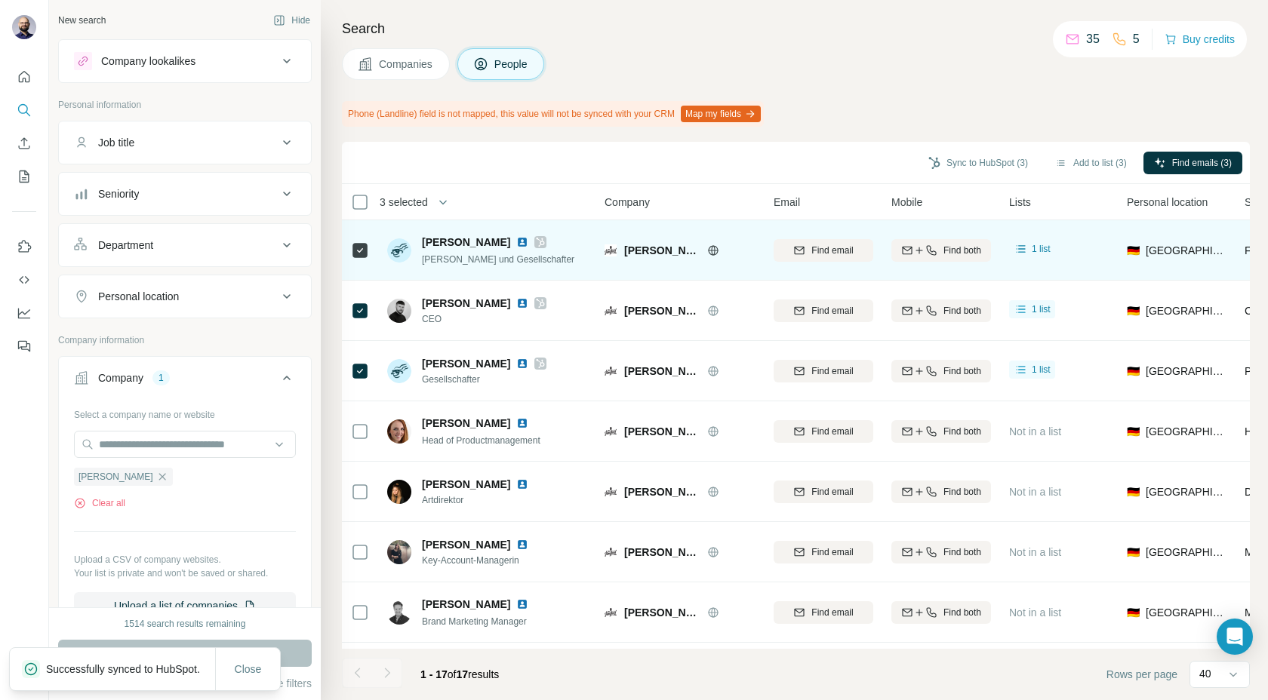
click at [516, 242] on img at bounding box center [522, 242] width 12 height 12
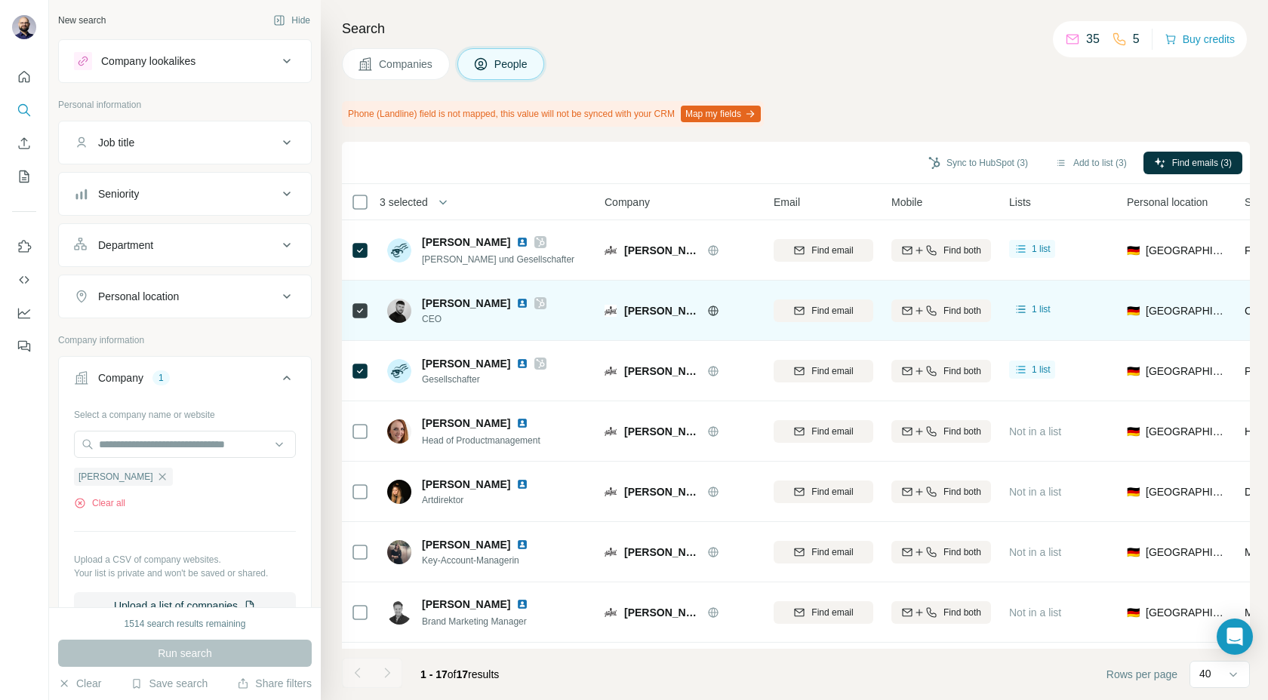
click at [528, 303] on img at bounding box center [522, 303] width 12 height 12
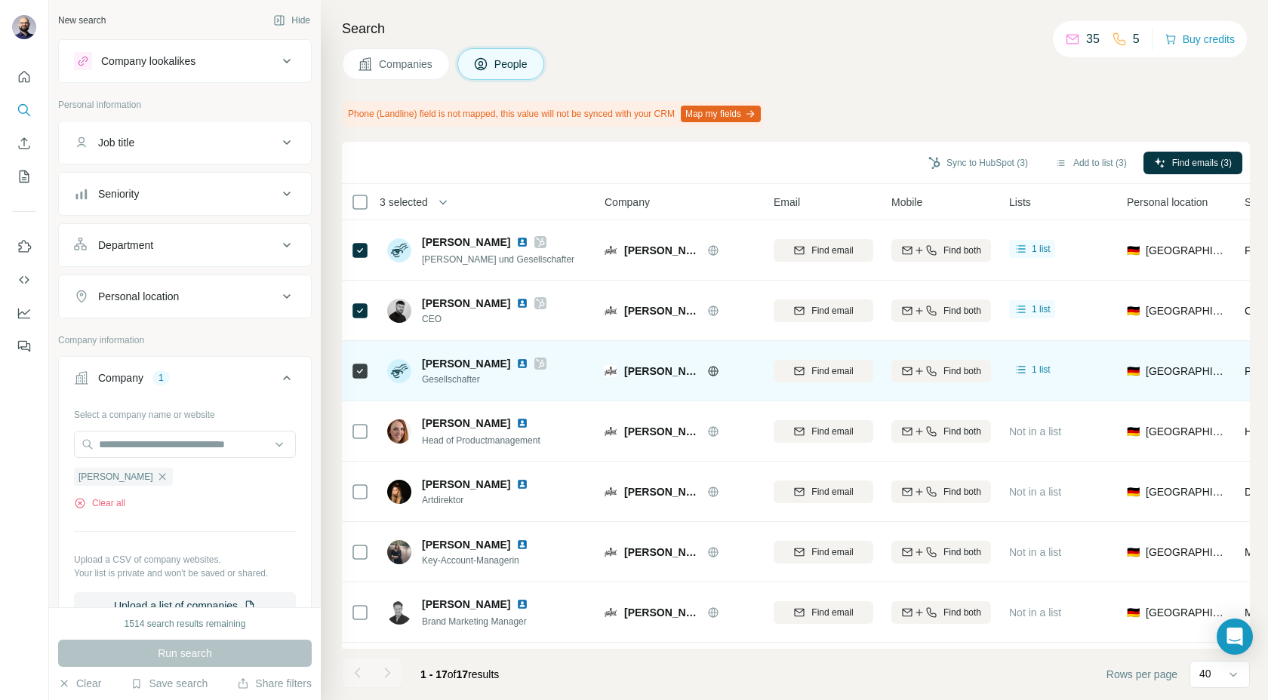
click at [516, 363] on img at bounding box center [522, 364] width 12 height 12
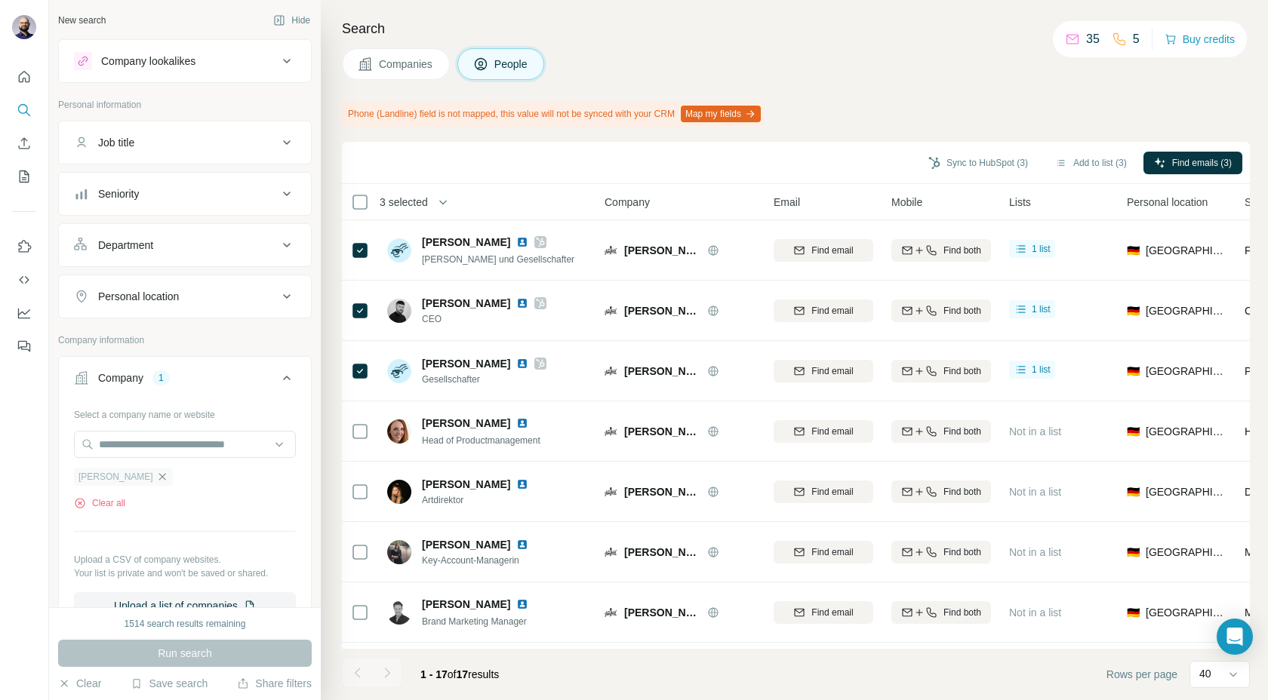
click at [156, 477] on icon "button" at bounding box center [162, 477] width 12 height 12
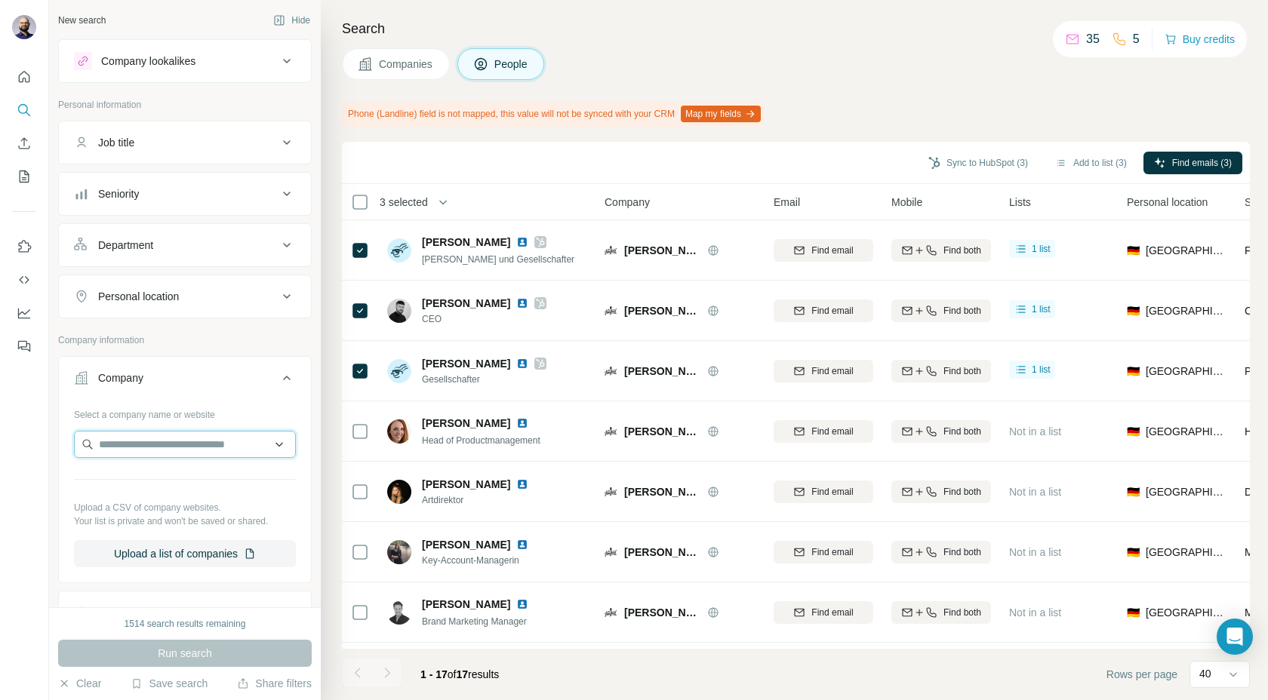
click at [140, 450] on input "text" at bounding box center [185, 444] width 222 height 27
drag, startPoint x: 180, startPoint y: 437, endPoint x: 0, endPoint y: 429, distance: 179.7
click at [0, 433] on div "New search Hide Company lookalikes Personal information Job title Seniority Dep…" at bounding box center [634, 350] width 1268 height 700
drag, startPoint x: 179, startPoint y: 441, endPoint x: 0, endPoint y: 392, distance: 185.2
click at [0, 392] on div "New search Hide Company lookalikes Personal information Job title Seniority Dep…" at bounding box center [634, 350] width 1268 height 700
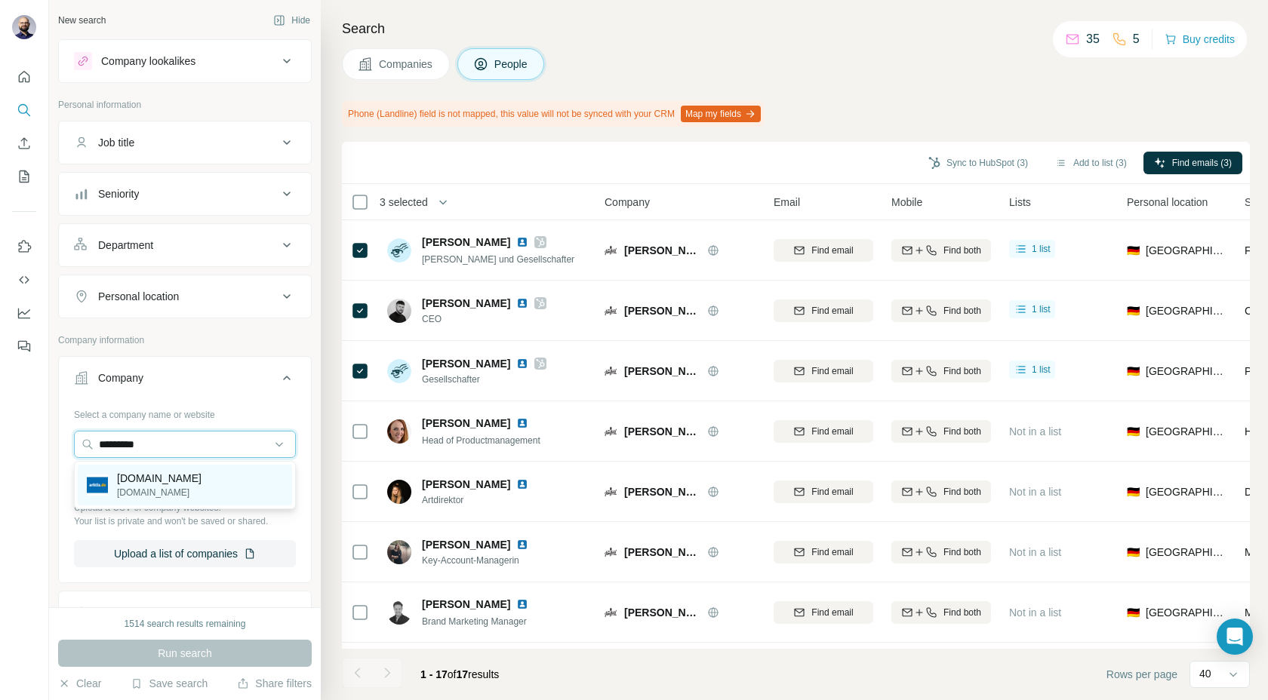
type input "*********"
click at [151, 486] on p "[DOMAIN_NAME]" at bounding box center [159, 493] width 85 height 14
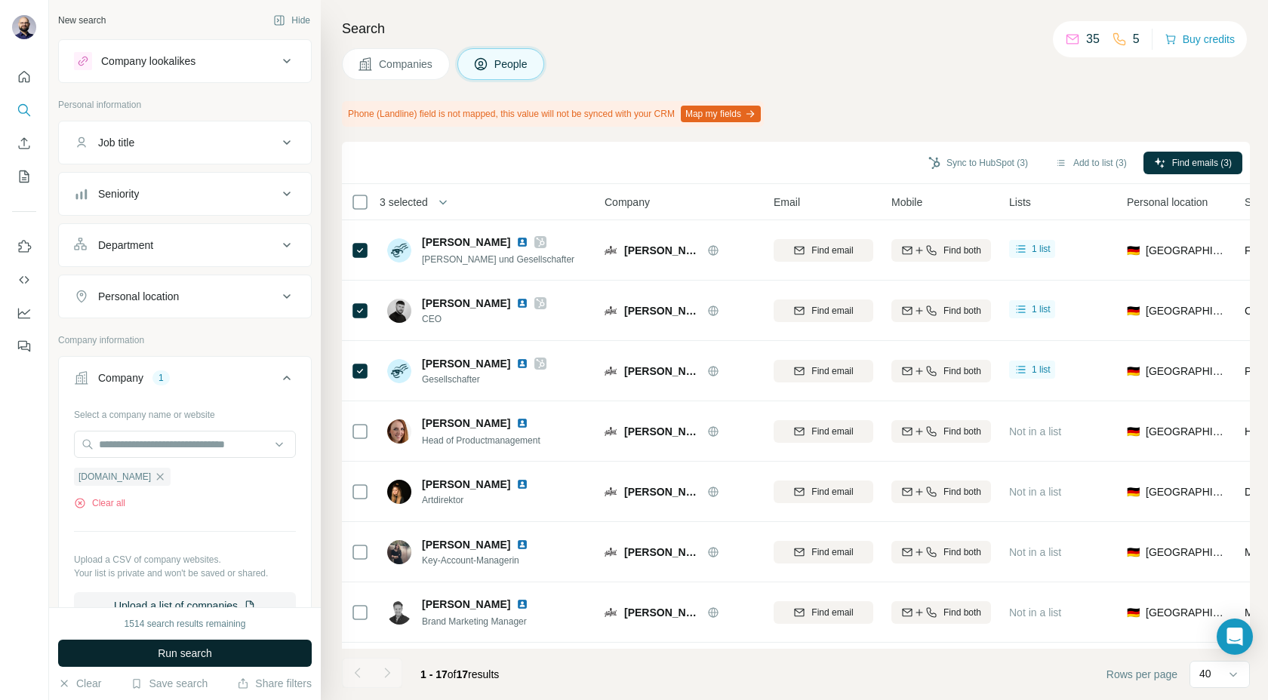
click at [172, 646] on span "Run search" at bounding box center [185, 653] width 54 height 15
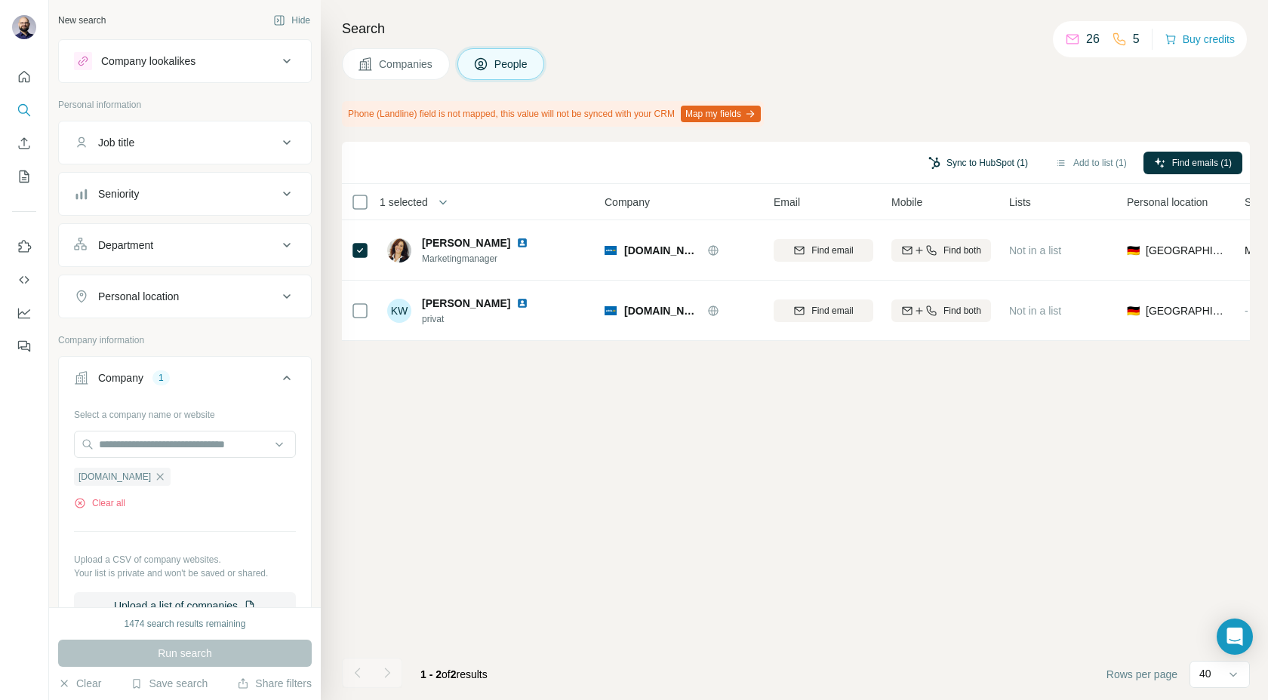
click at [979, 171] on button "Sync to HubSpot (1)" at bounding box center [977, 163] width 121 height 23
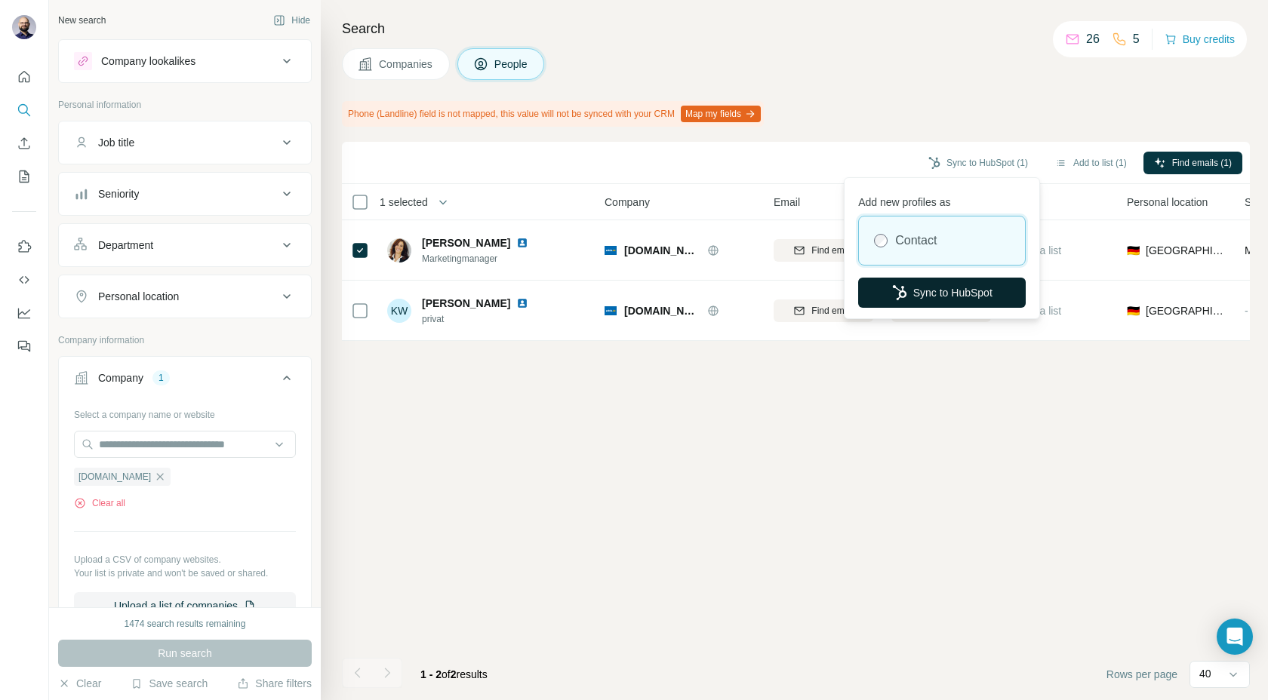
click at [921, 303] on button "Sync to HubSpot" at bounding box center [942, 293] width 168 height 30
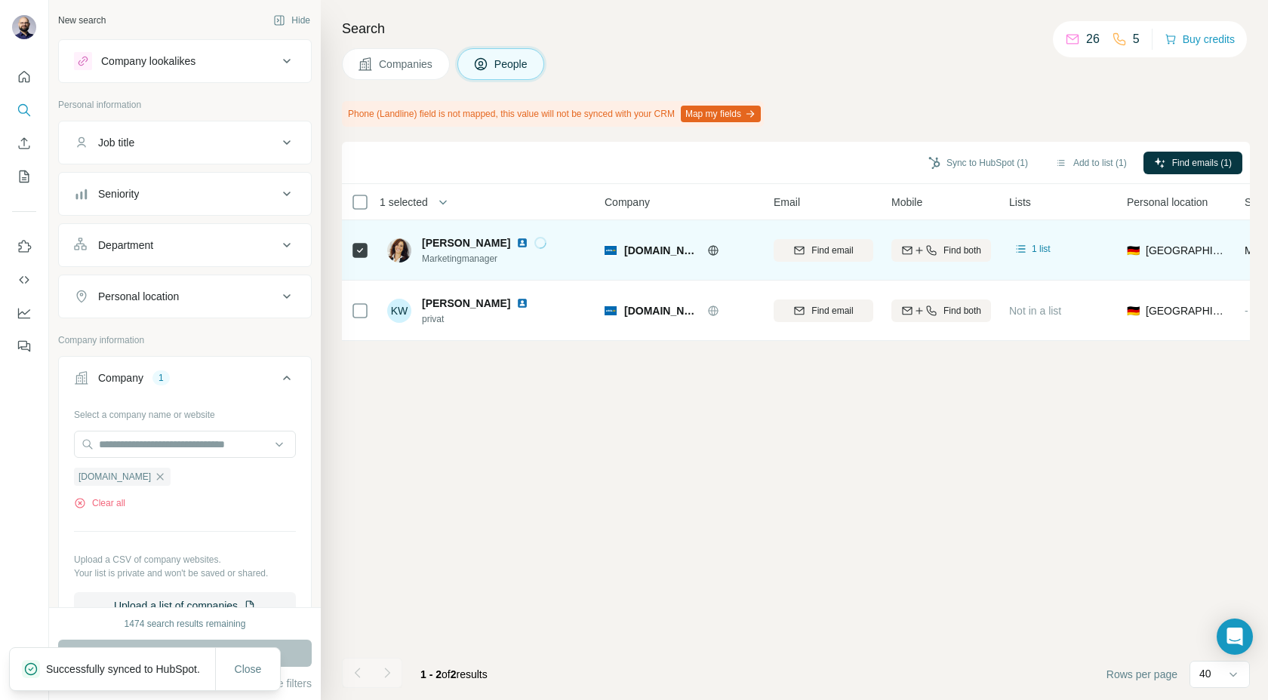
click at [516, 245] on img at bounding box center [522, 243] width 12 height 12
